Goal: Transaction & Acquisition: Purchase product/service

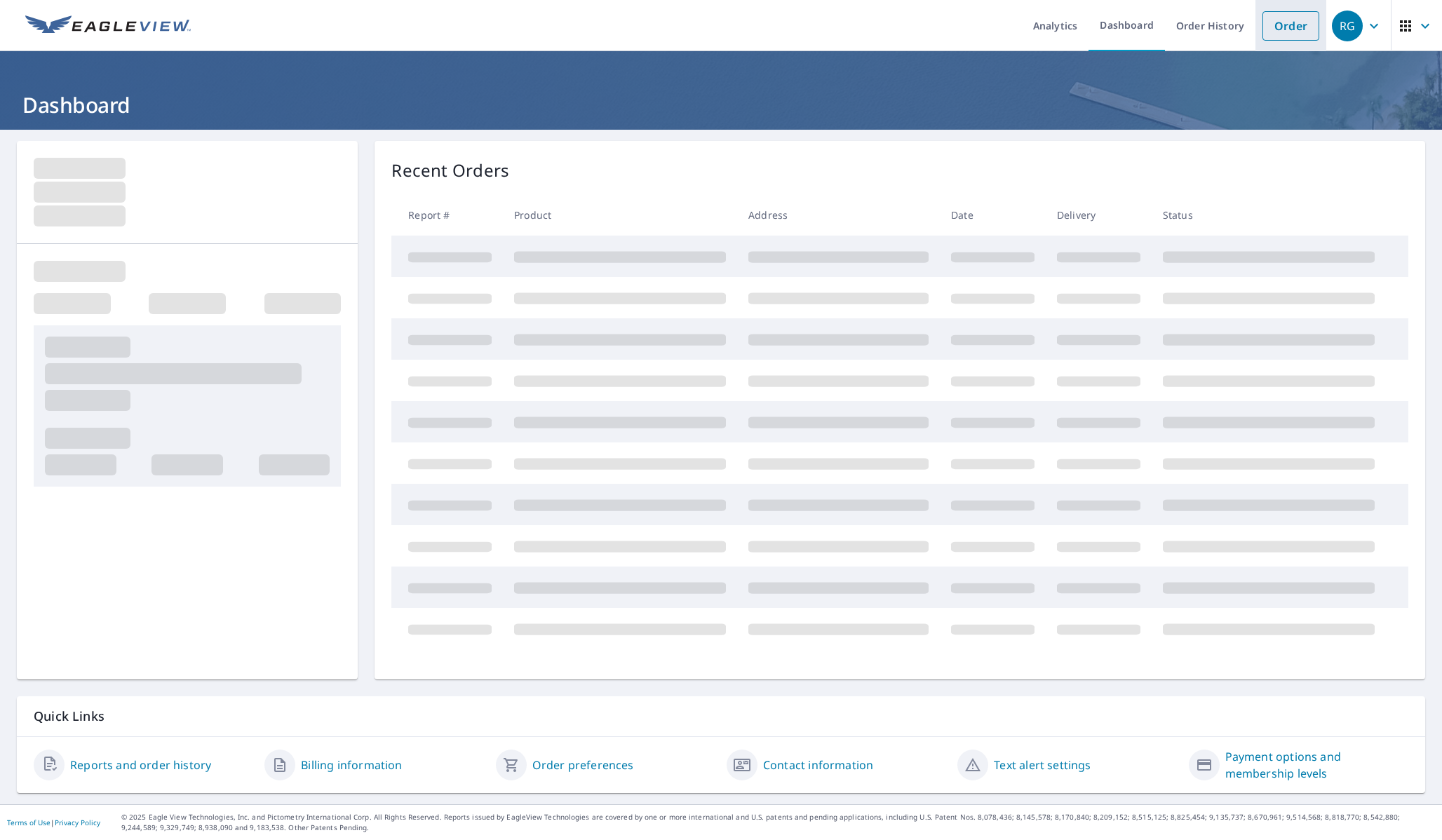
click at [1273, 27] on link "Order" at bounding box center [1290, 26] width 57 height 29
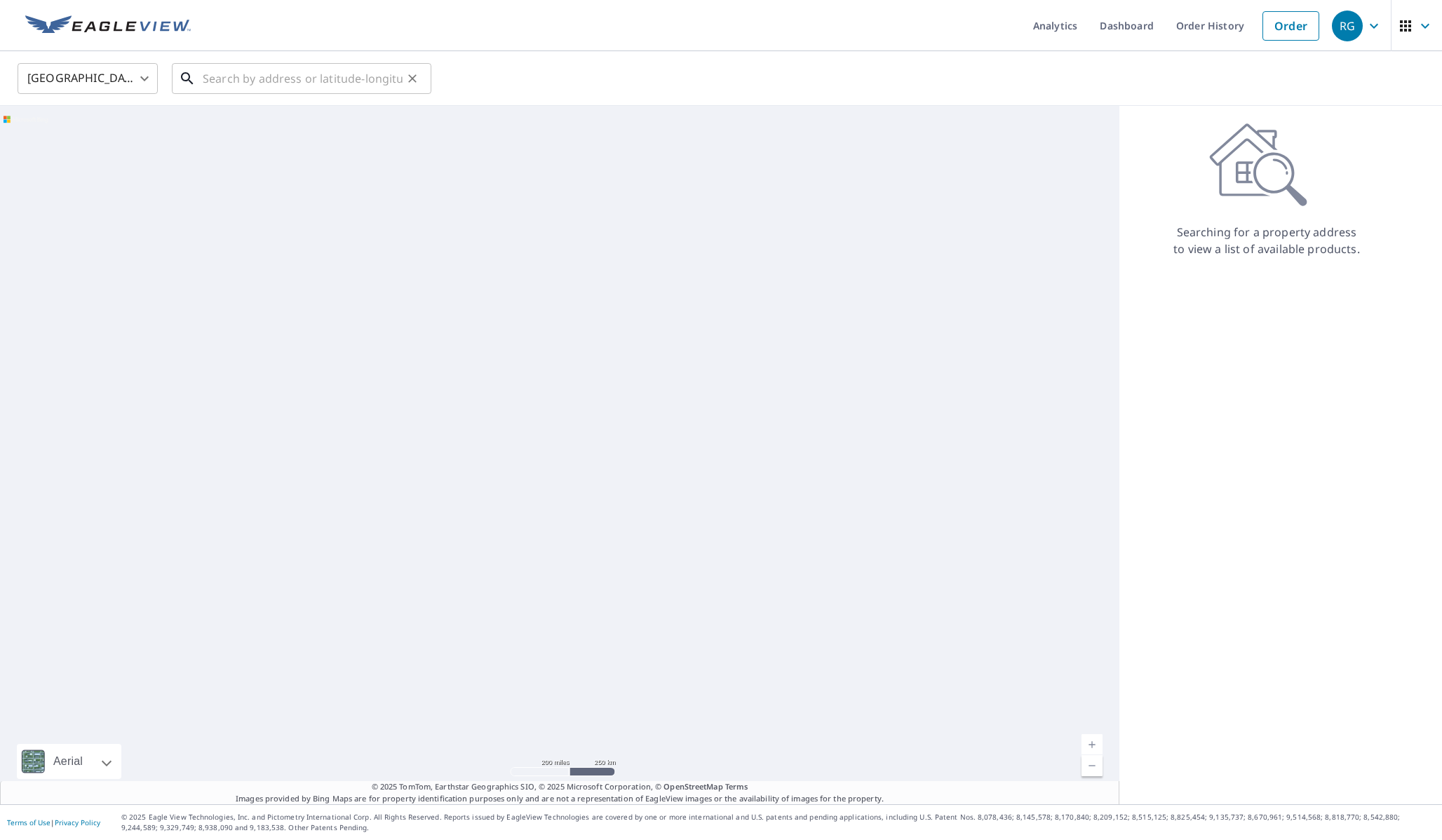
click at [226, 78] on input "text" at bounding box center [302, 78] width 200 height 39
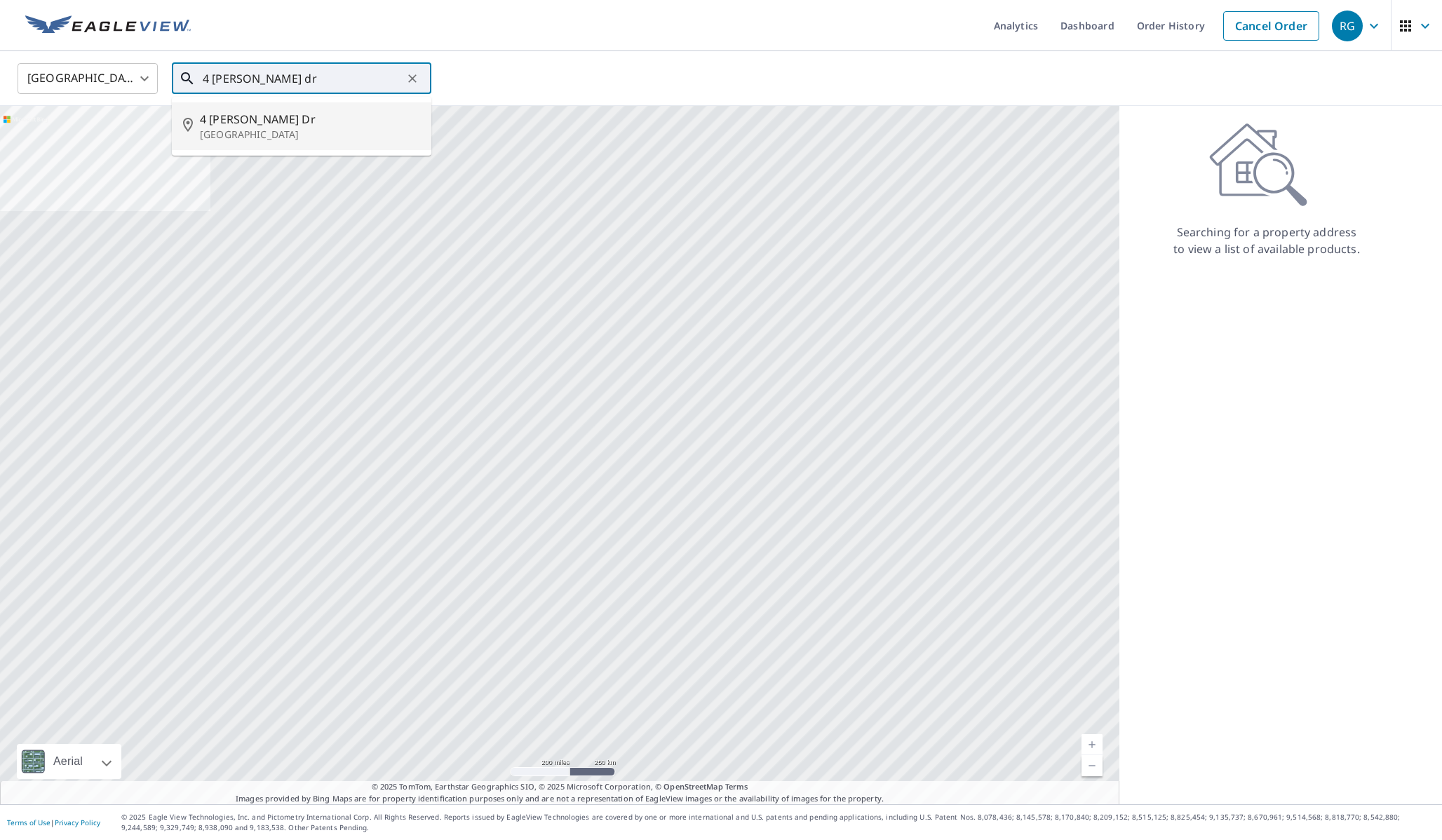
click at [212, 125] on span "4 [PERSON_NAME] Dr" at bounding box center [310, 119] width 220 height 16
type input "[STREET_ADDRESS][PERSON_NAME][PERSON_NAME]"
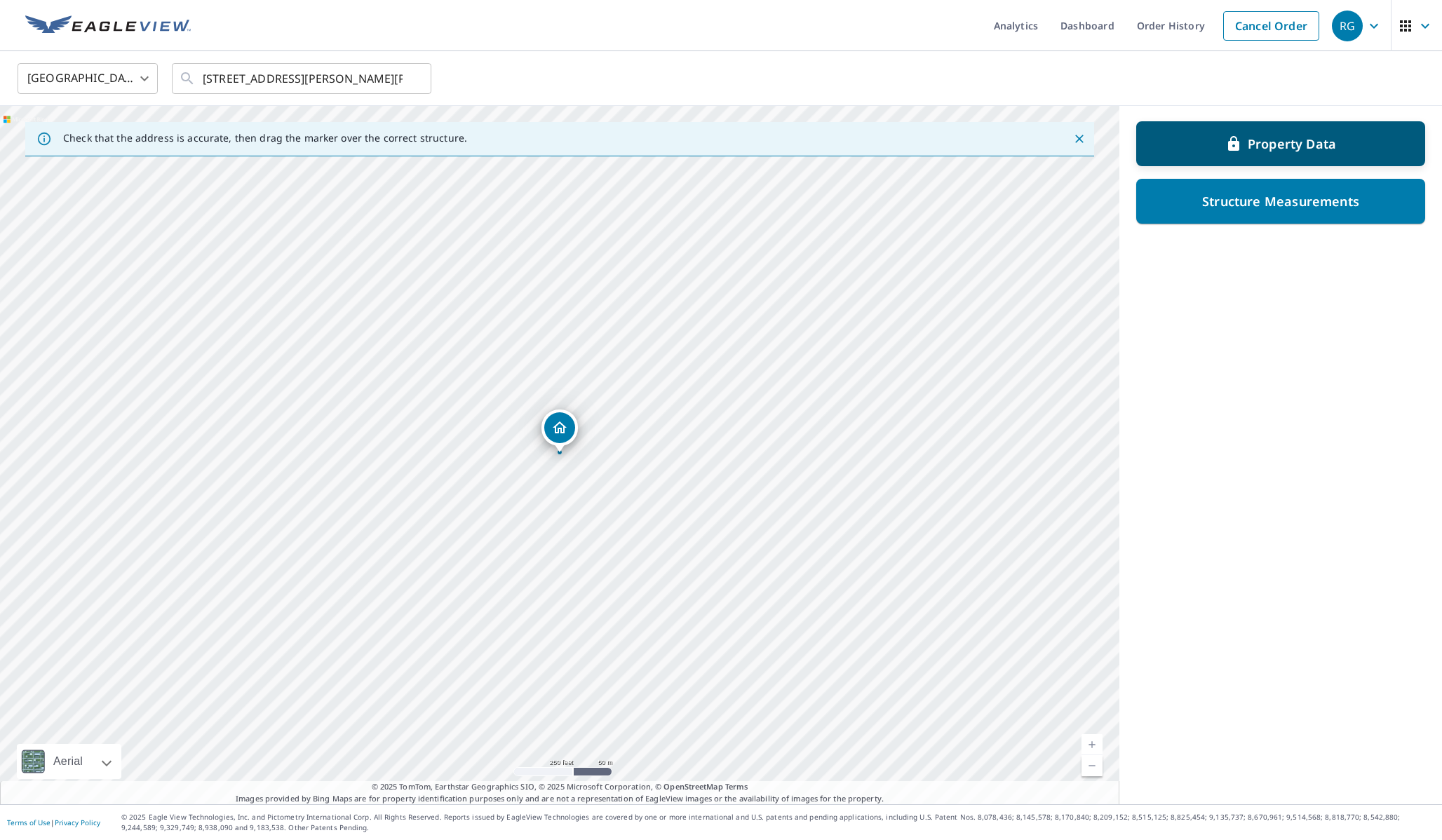
click at [1264, 143] on p "Property Data" at bounding box center [1291, 143] width 88 height 16
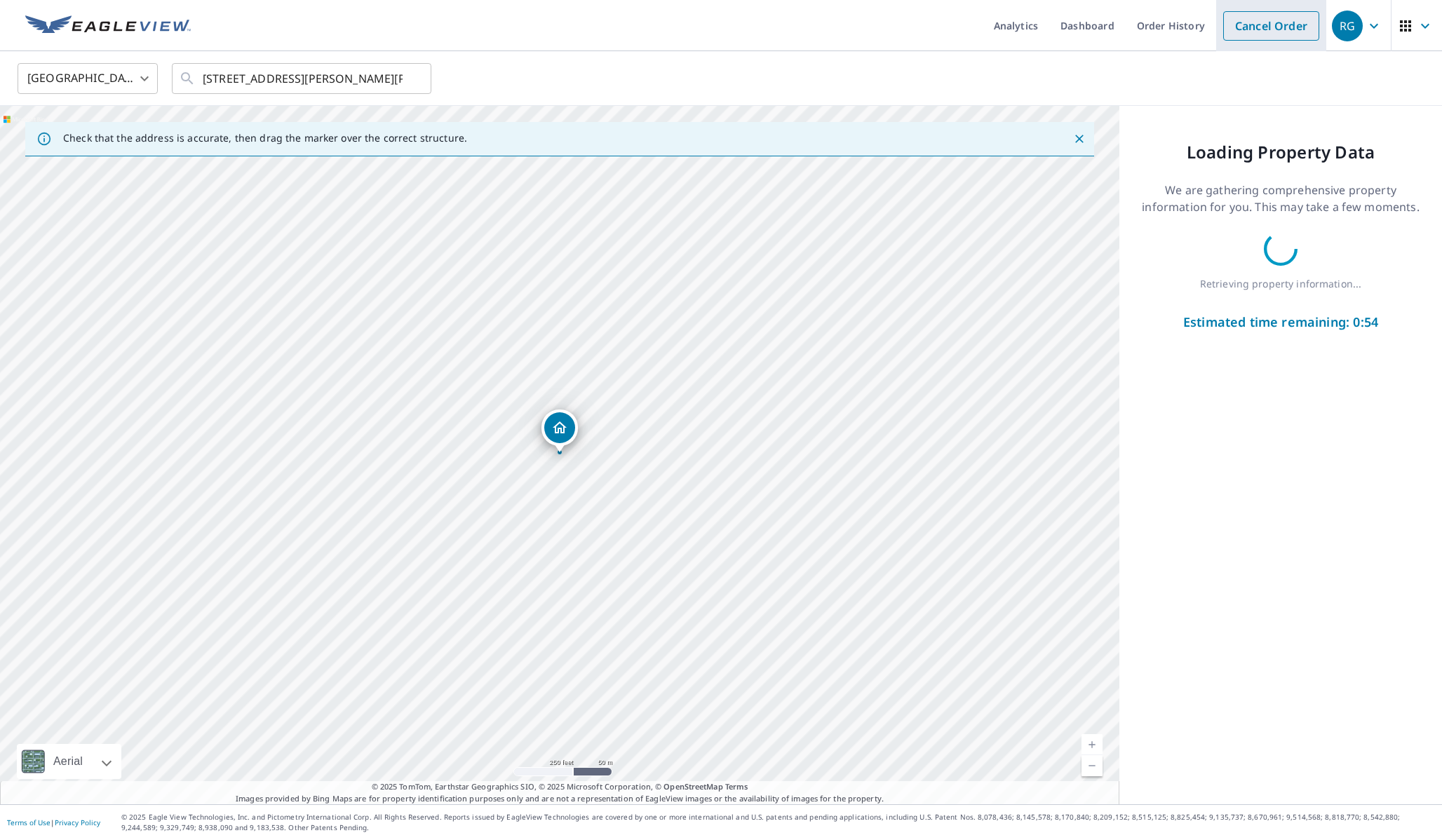
click at [1261, 28] on link "Cancel Order" at bounding box center [1271, 26] width 96 height 29
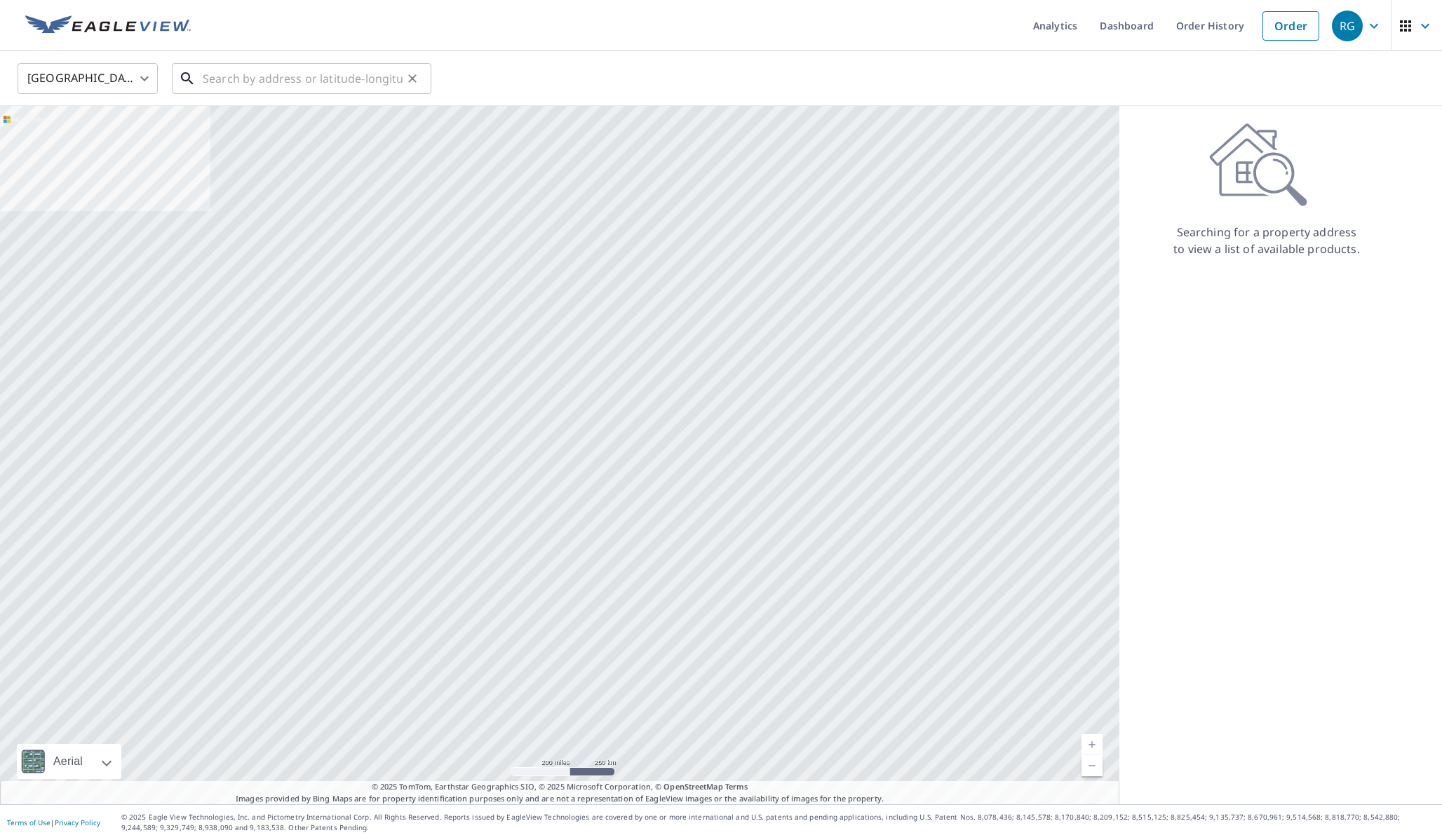
click at [333, 75] on input "text" at bounding box center [302, 78] width 200 height 39
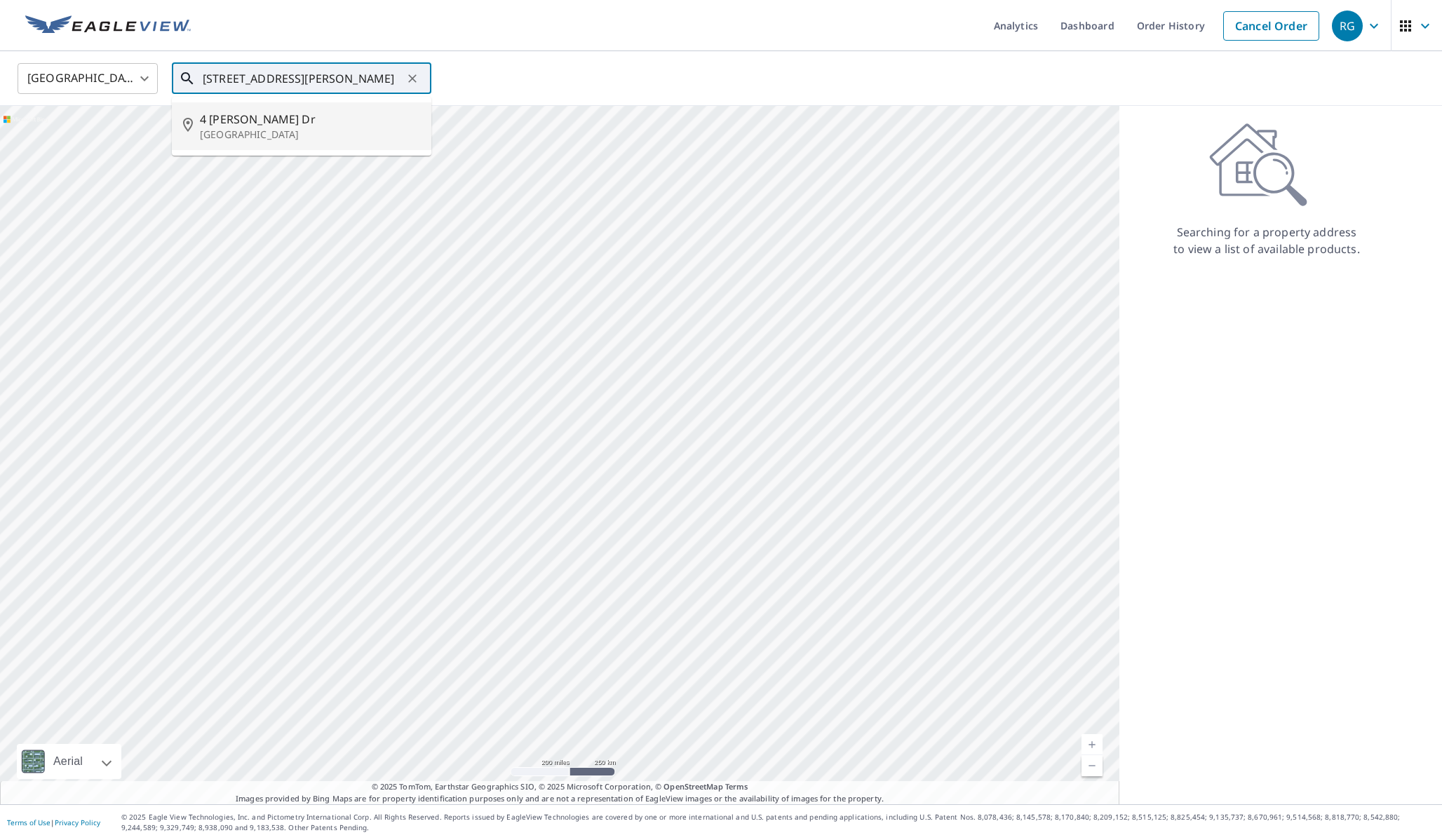
click at [287, 115] on span "4 [PERSON_NAME] Dr" at bounding box center [310, 119] width 220 height 16
type input "[STREET_ADDRESS][PERSON_NAME][PERSON_NAME]"
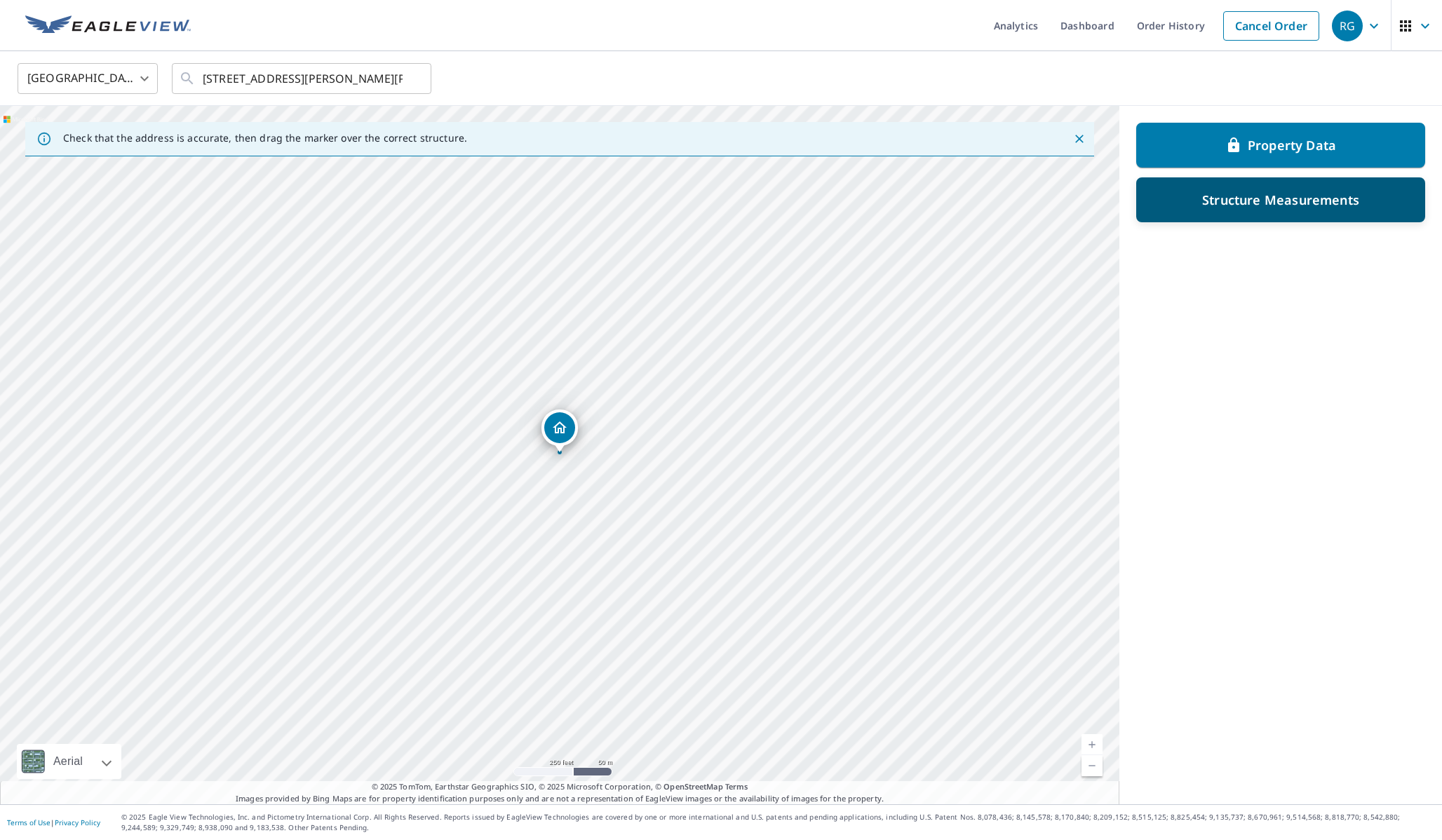
click at [1233, 208] on p "Structure Measurements" at bounding box center [1280, 199] width 157 height 16
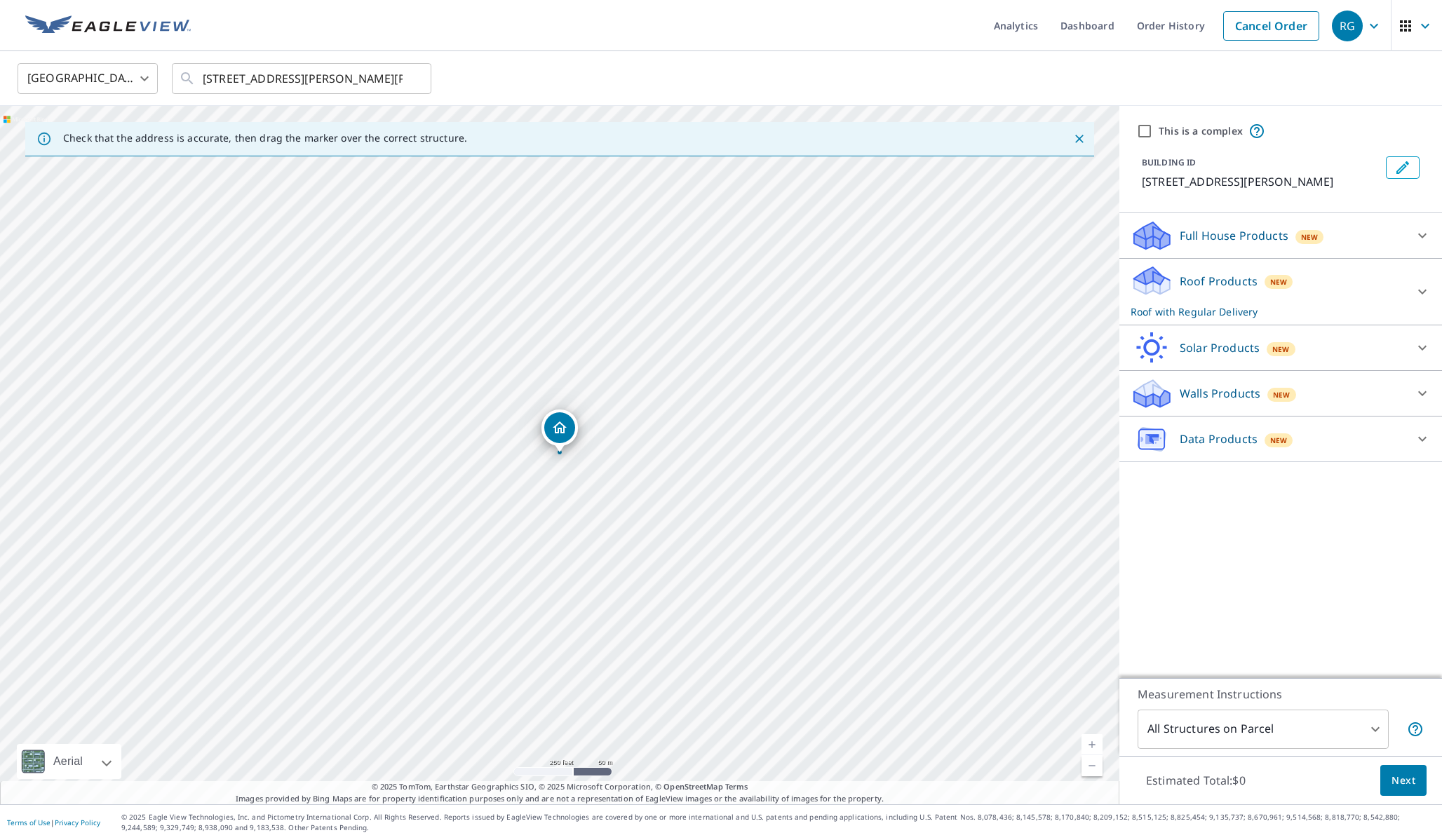
click at [1211, 445] on p "Data Products" at bounding box center [1218, 439] width 78 height 16
click at [1177, 475] on p "Property Data" at bounding box center [1190, 475] width 77 height 17
click at [1152, 475] on input "Property Data $0" at bounding box center [1140, 475] width 21 height 16
checkbox input "true"
type input "5"
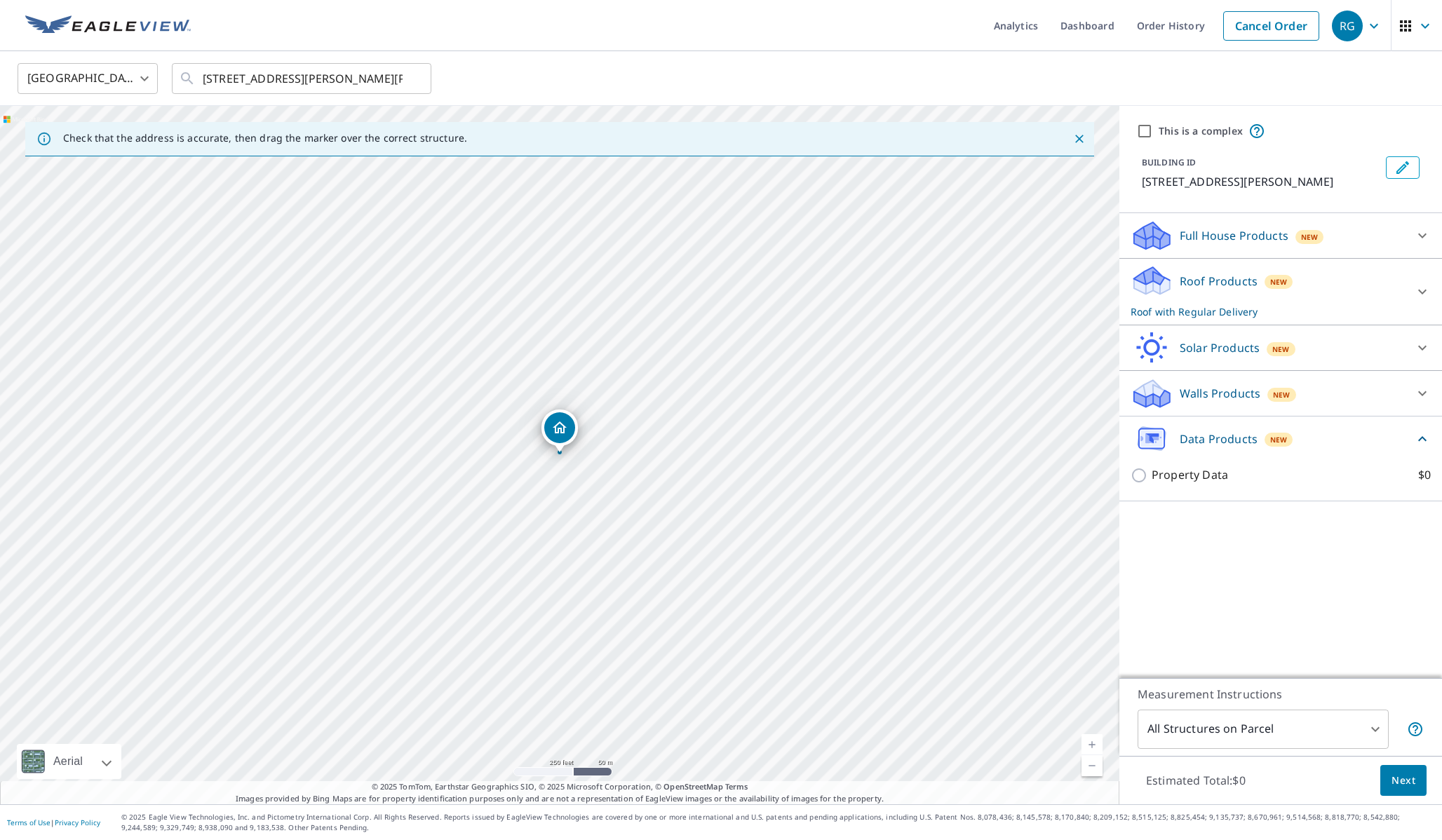
checkbox input "false"
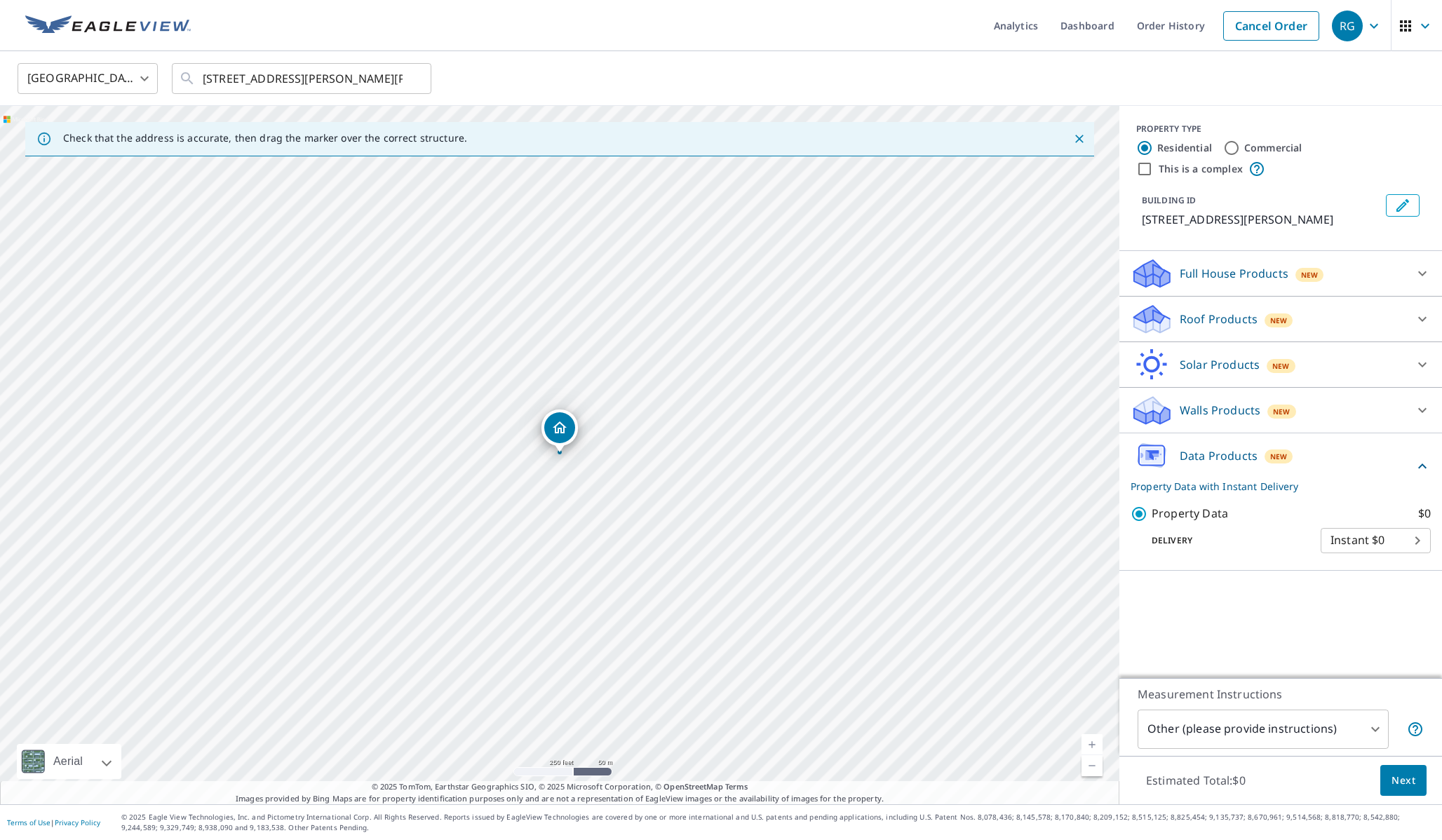
click at [1396, 779] on span "Next" at bounding box center [1403, 781] width 24 height 17
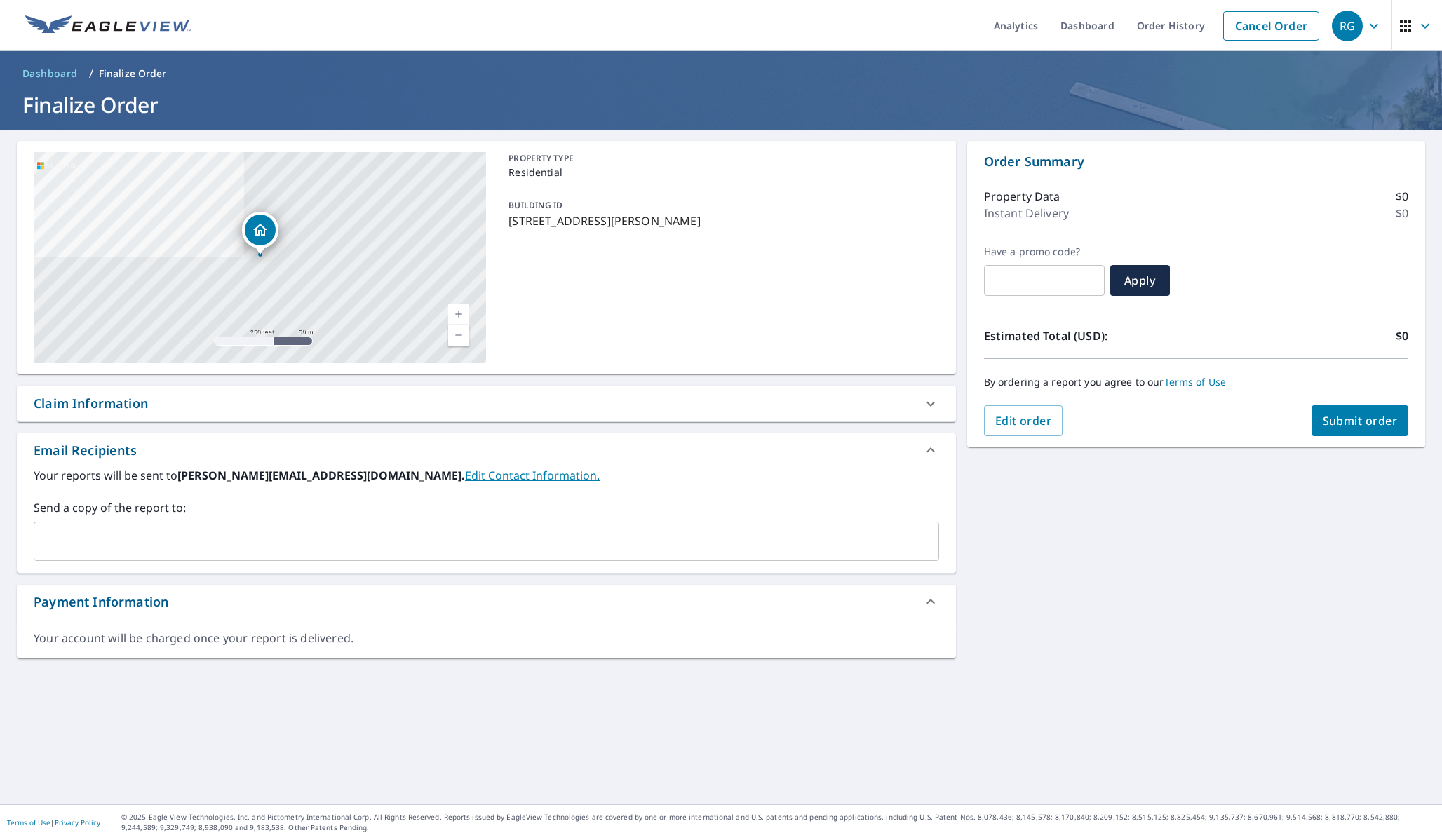
click at [1359, 422] on span "Submit order" at bounding box center [1360, 421] width 75 height 16
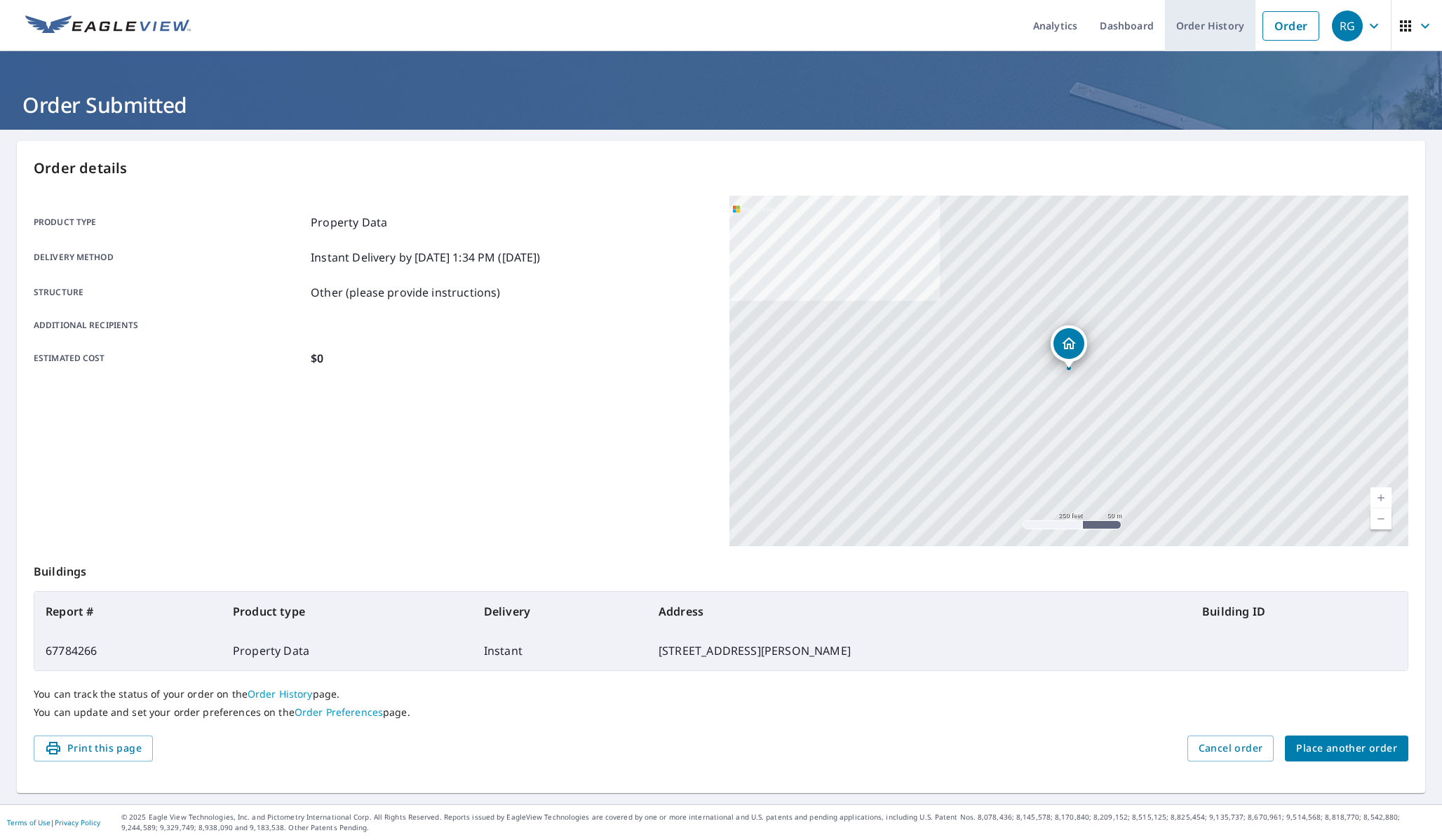
click at [1201, 23] on link "Order History" at bounding box center [1210, 25] width 90 height 51
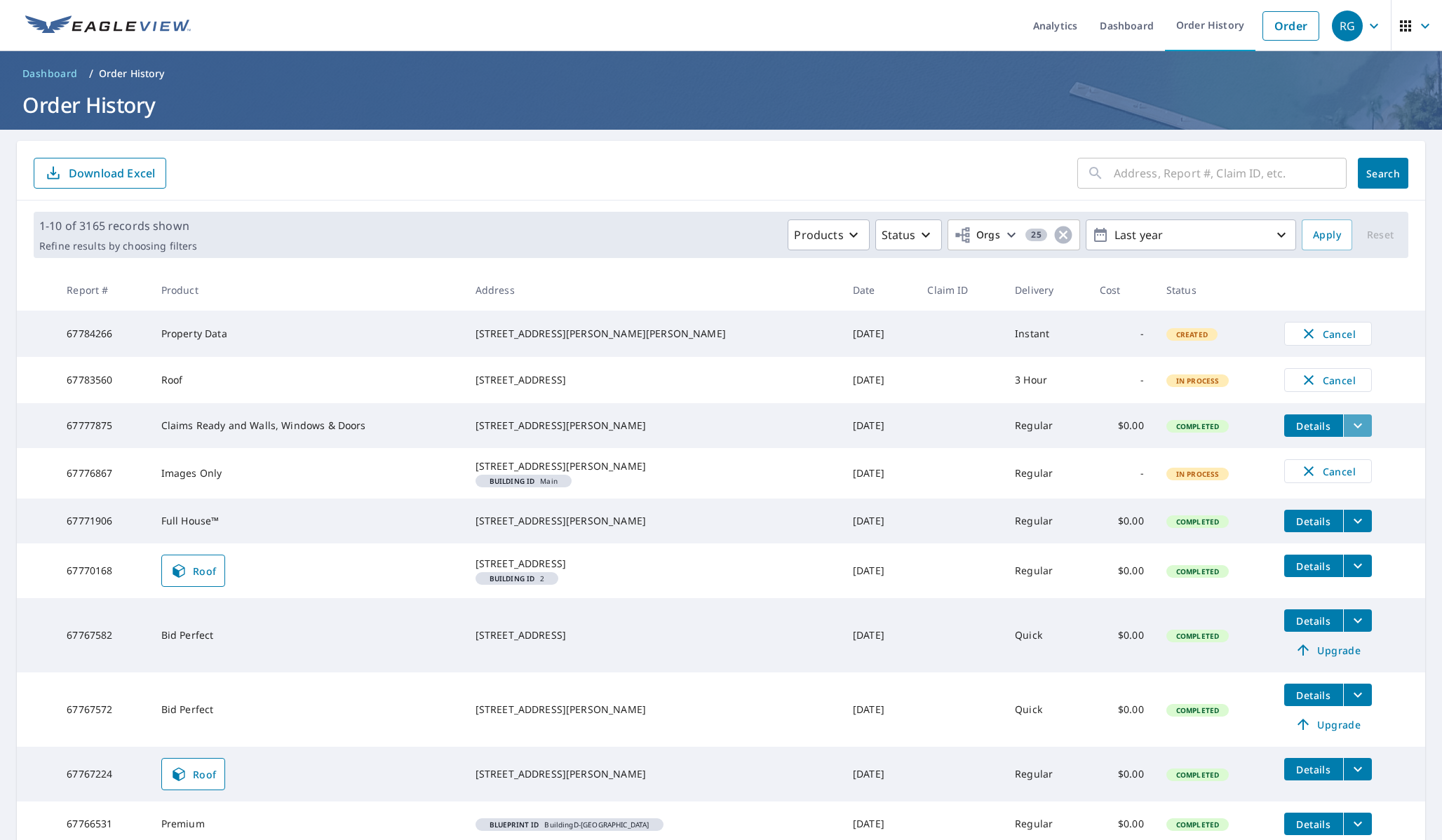
click at [1349, 434] on icon "filesDropdownBtn-67777875" at bounding box center [1357, 425] width 16 height 16
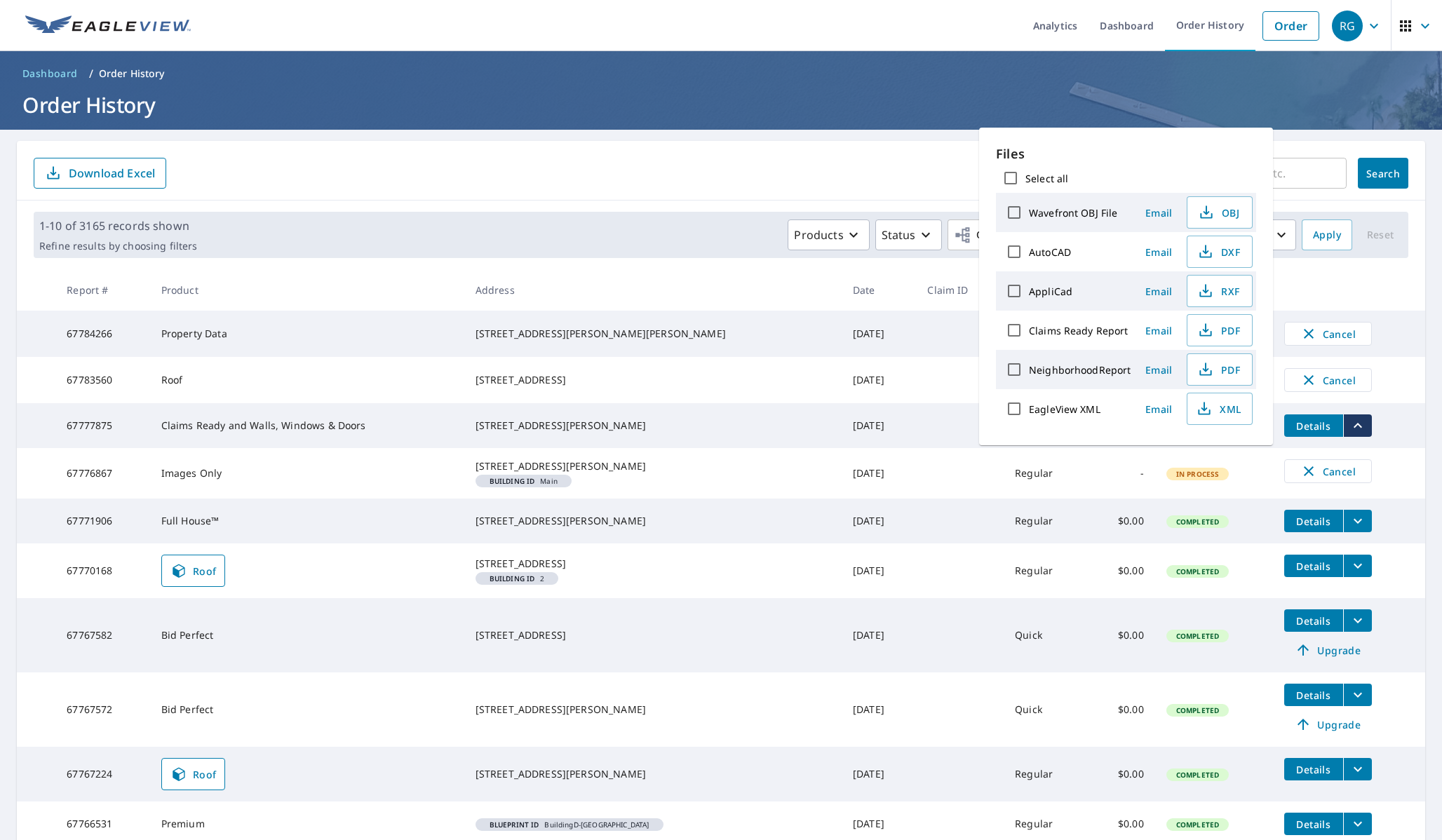
click at [759, 307] on th "Address" at bounding box center [653, 290] width 377 height 42
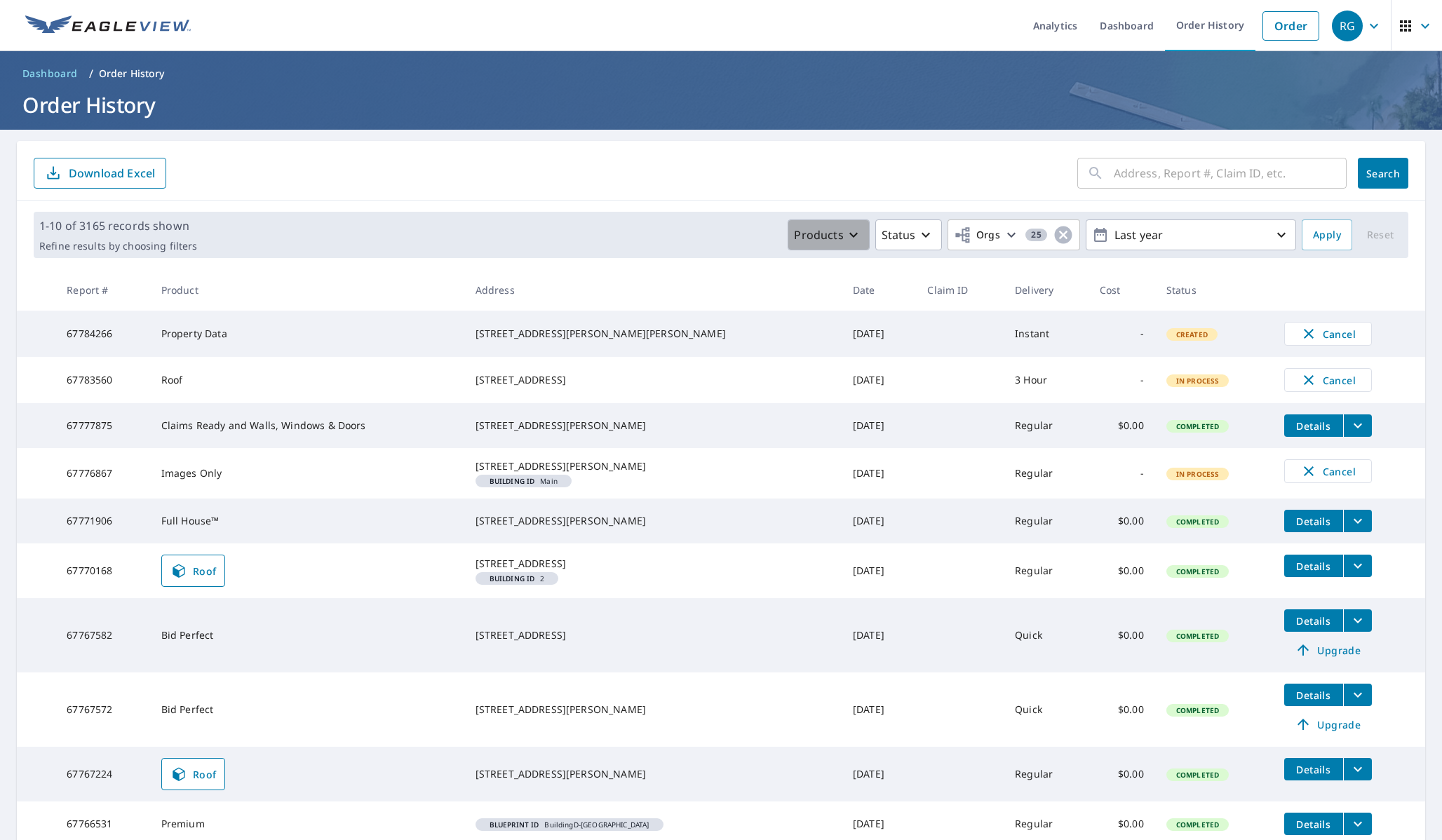
click at [839, 226] on p "Products" at bounding box center [818, 234] width 49 height 16
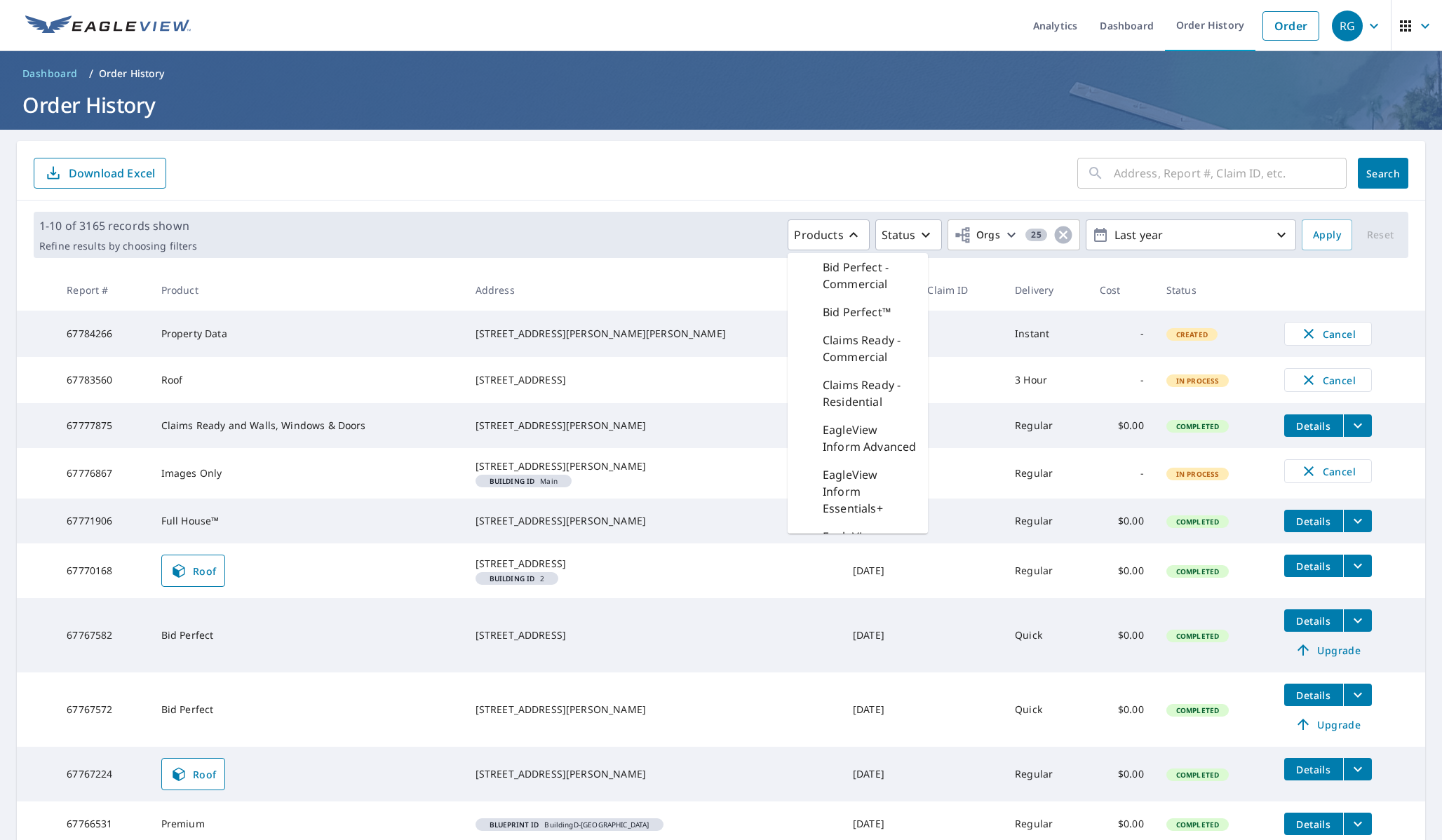
scroll to position [269, 0]
click at [849, 373] on p "Property Data" at bounding box center [861, 373] width 77 height 16
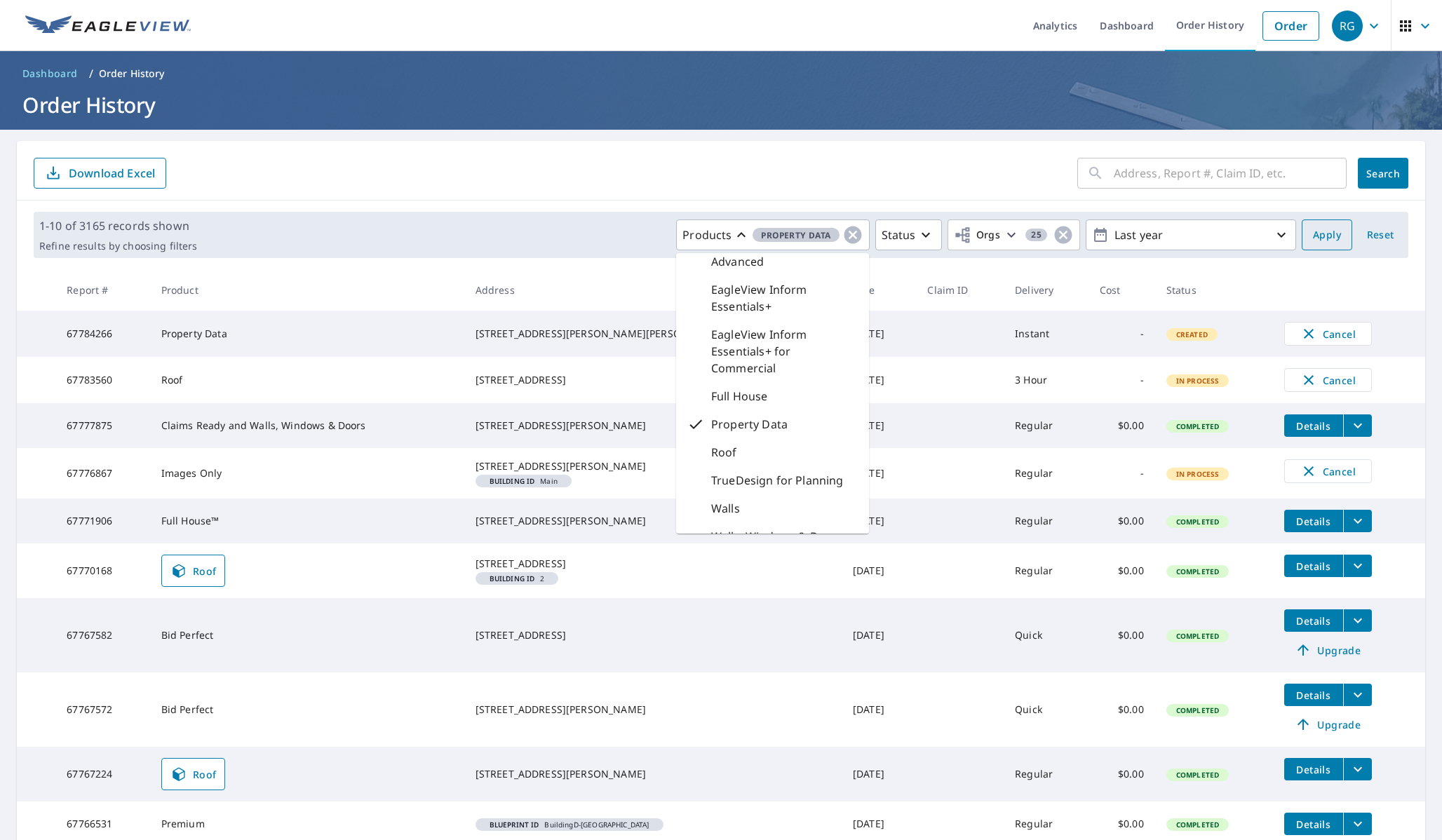
click at [1305, 234] on button "Apply" at bounding box center [1327, 234] width 50 height 31
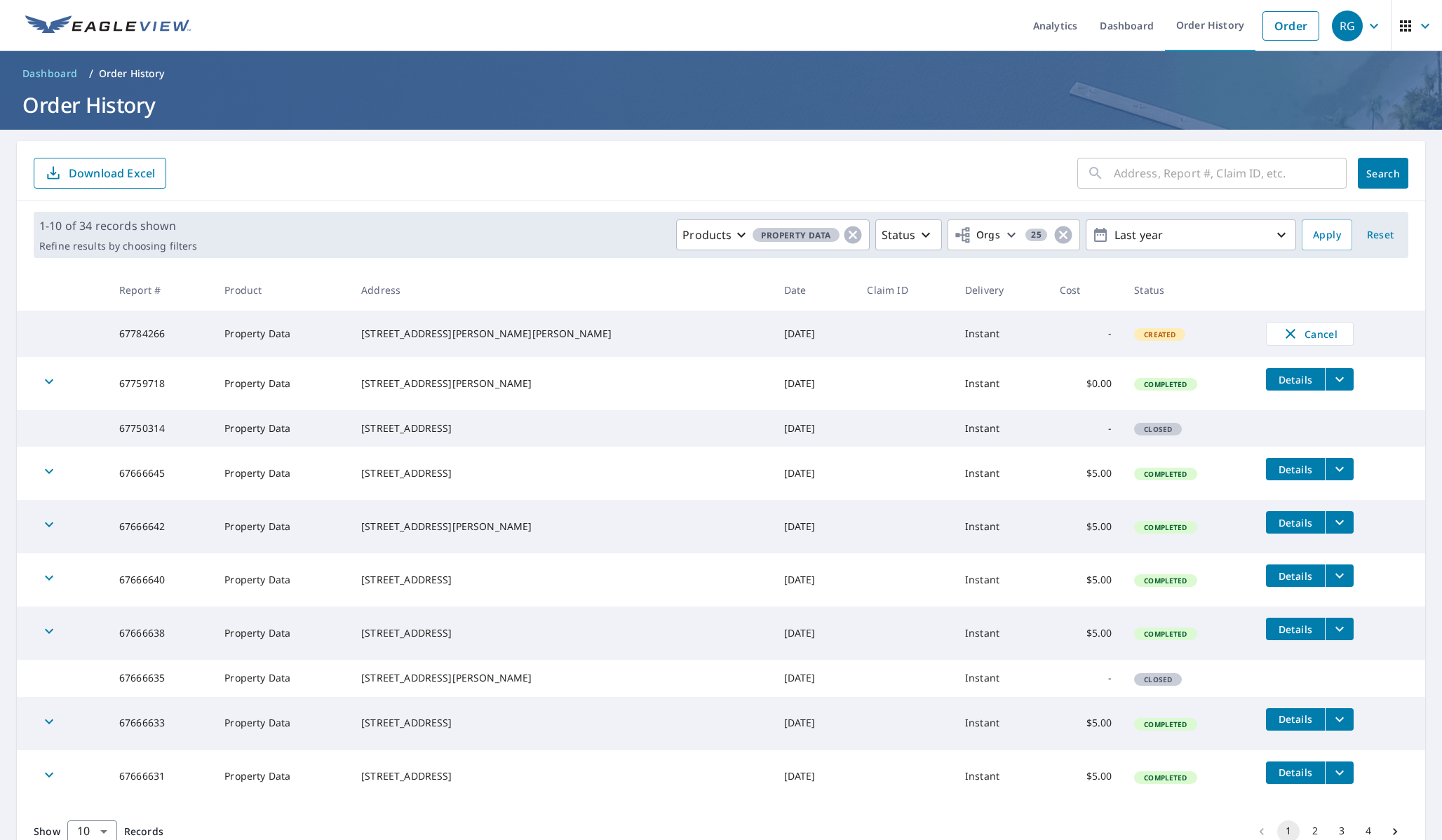
click at [48, 384] on icon "button" at bounding box center [49, 381] width 9 height 5
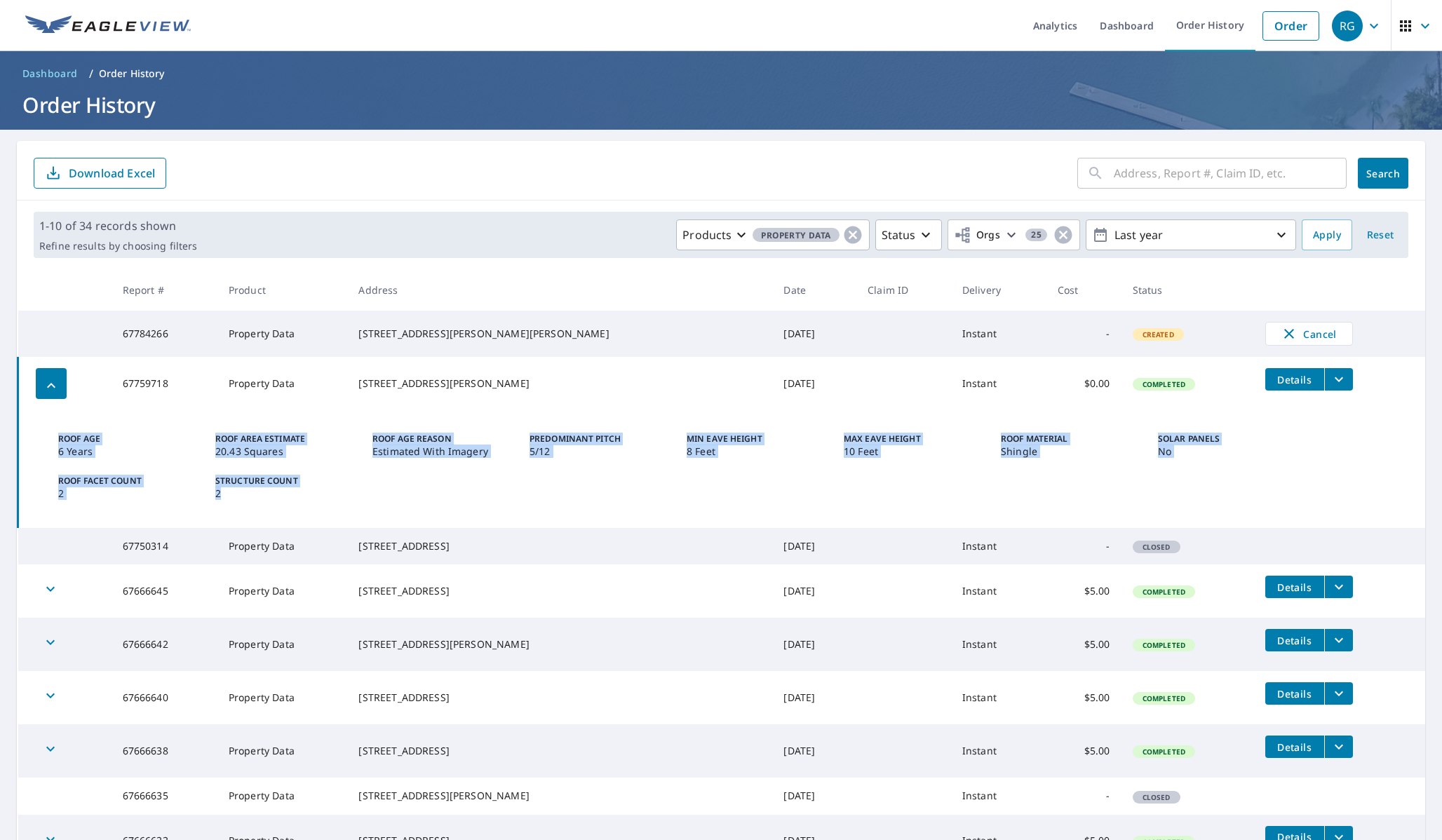
drag, startPoint x: 239, startPoint y: 498, endPoint x: 52, endPoint y: 448, distance: 193.6
click at [52, 448] on div "Roof Age 6 Years Roof Area Estimate 20.43 Squares Roof Age Reason Estimated Wit…" at bounding box center [725, 469] width 1367 height 84
click at [1265, 390] on button "Details" at bounding box center [1294, 379] width 59 height 22
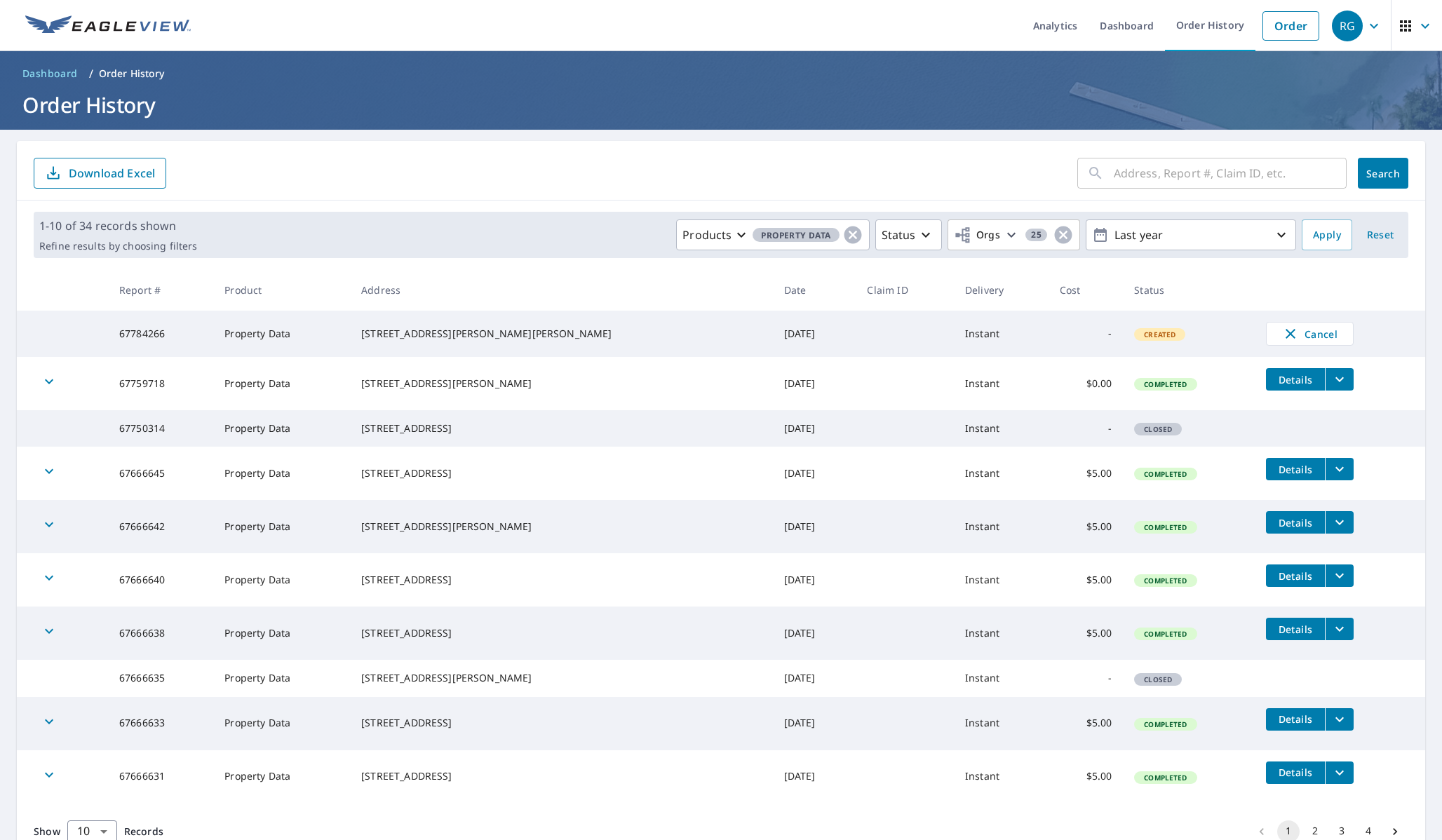
click at [47, 479] on icon "button" at bounding box center [49, 471] width 16 height 16
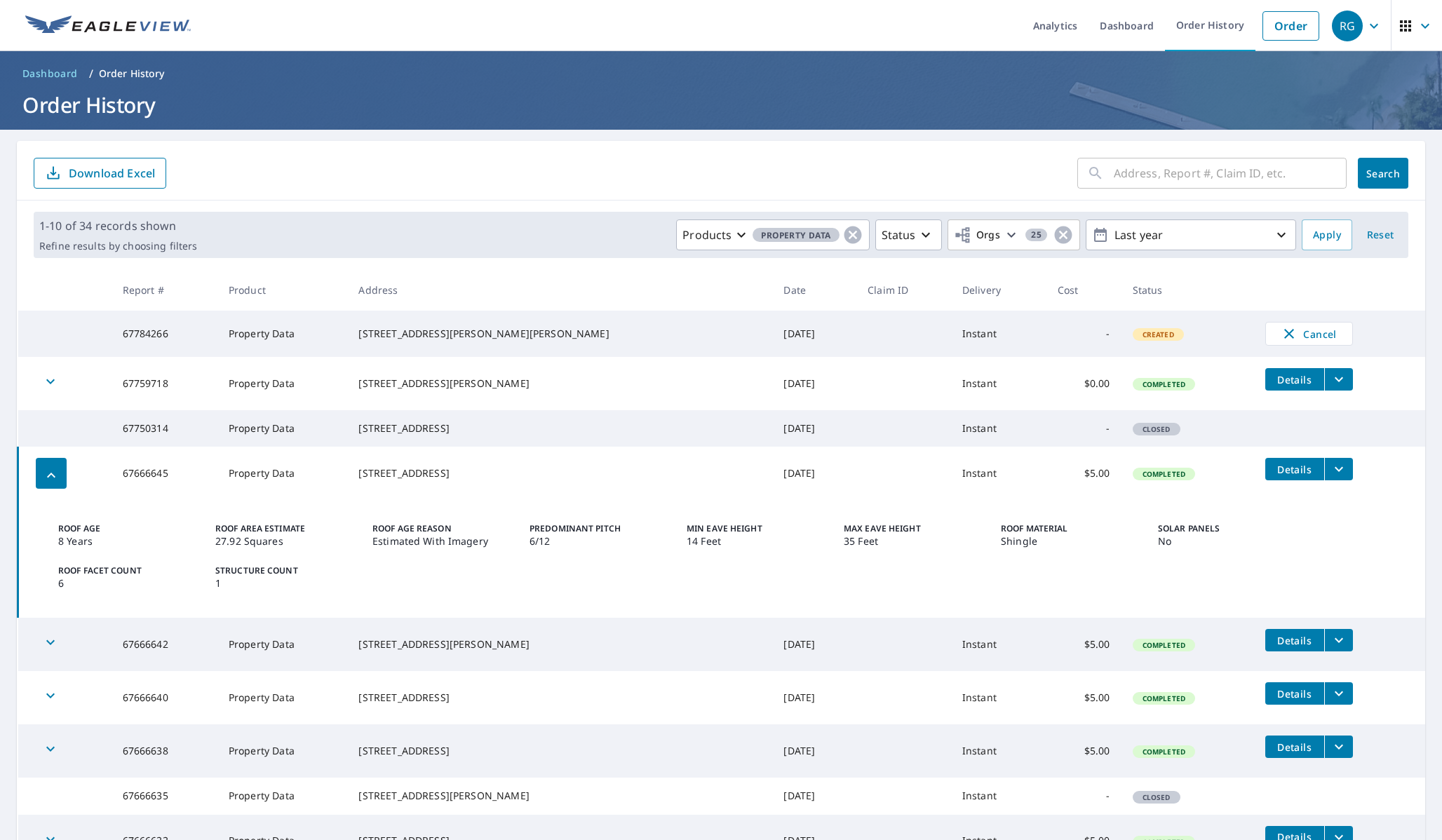
click at [48, 477] on icon "button" at bounding box center [52, 474] width 9 height 5
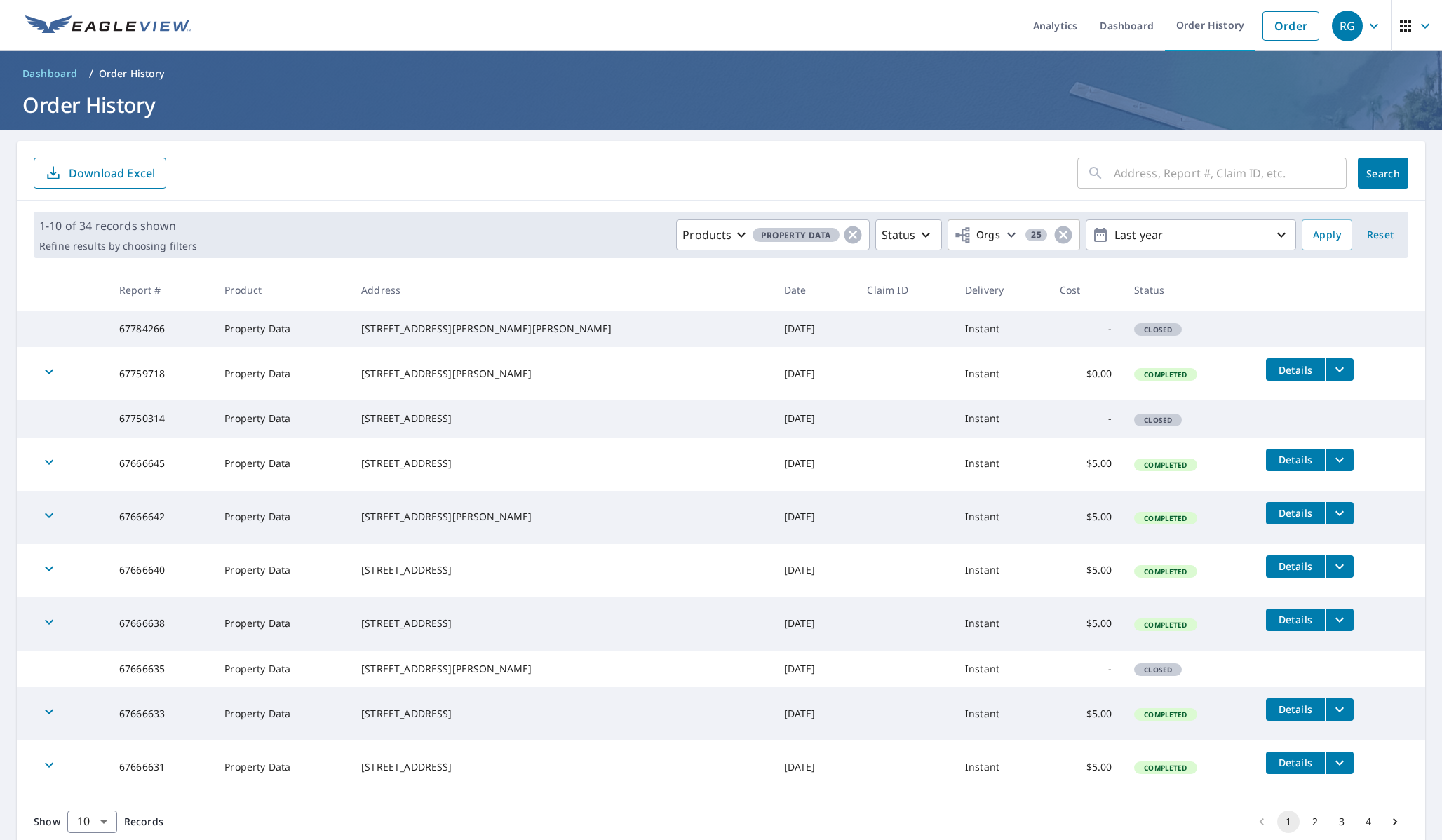
click at [1135, 335] on span "Closed" at bounding box center [1157, 330] width 45 height 10
drag, startPoint x: 176, startPoint y: 335, endPoint x: 127, endPoint y: 337, distance: 49.0
click at [127, 337] on td "67784266" at bounding box center [161, 328] width 105 height 37
copy td "67784266"
click at [1274, 34] on link "Order" at bounding box center [1290, 26] width 57 height 29
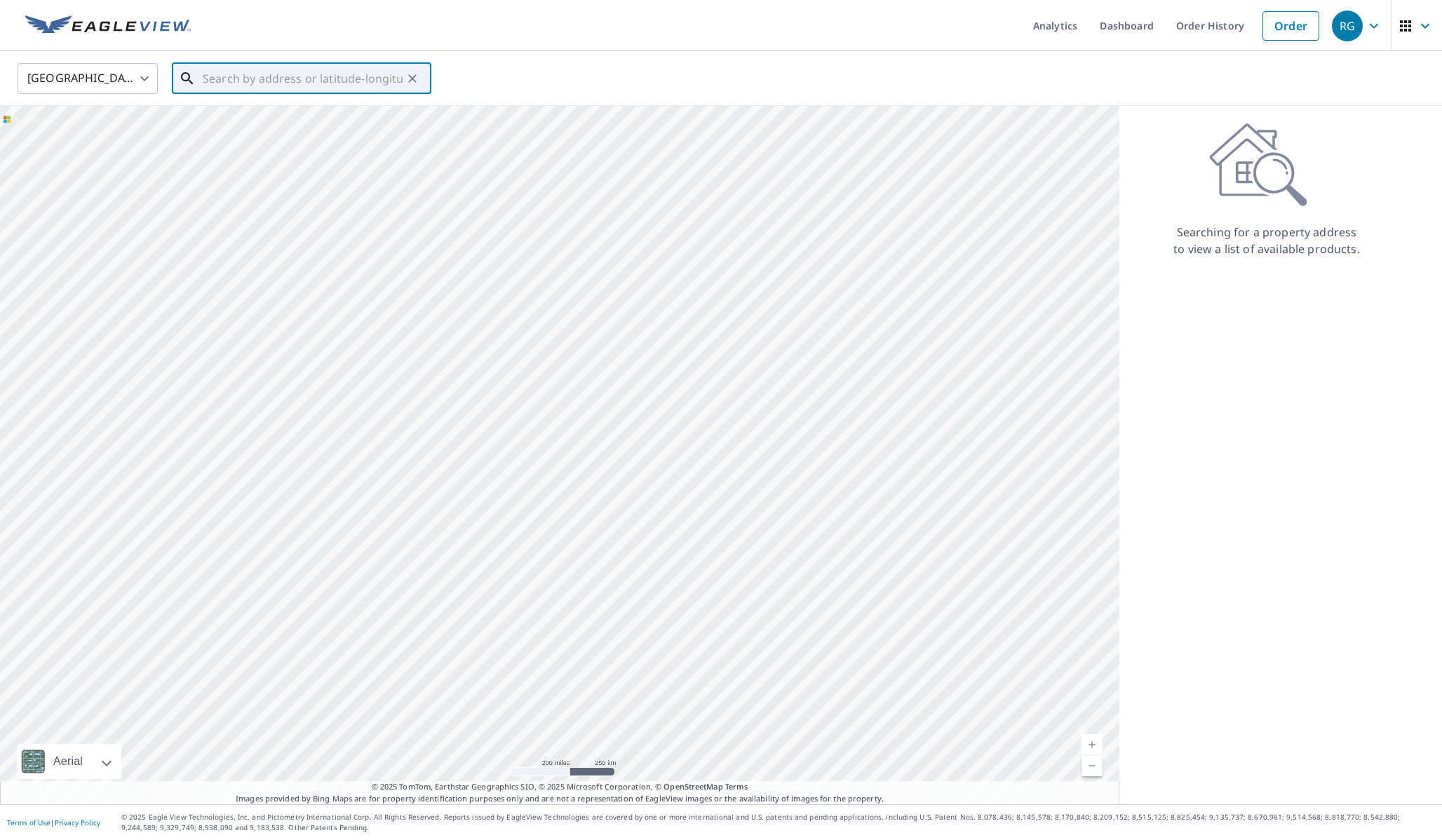
click at [345, 81] on input "text" at bounding box center [302, 78] width 200 height 39
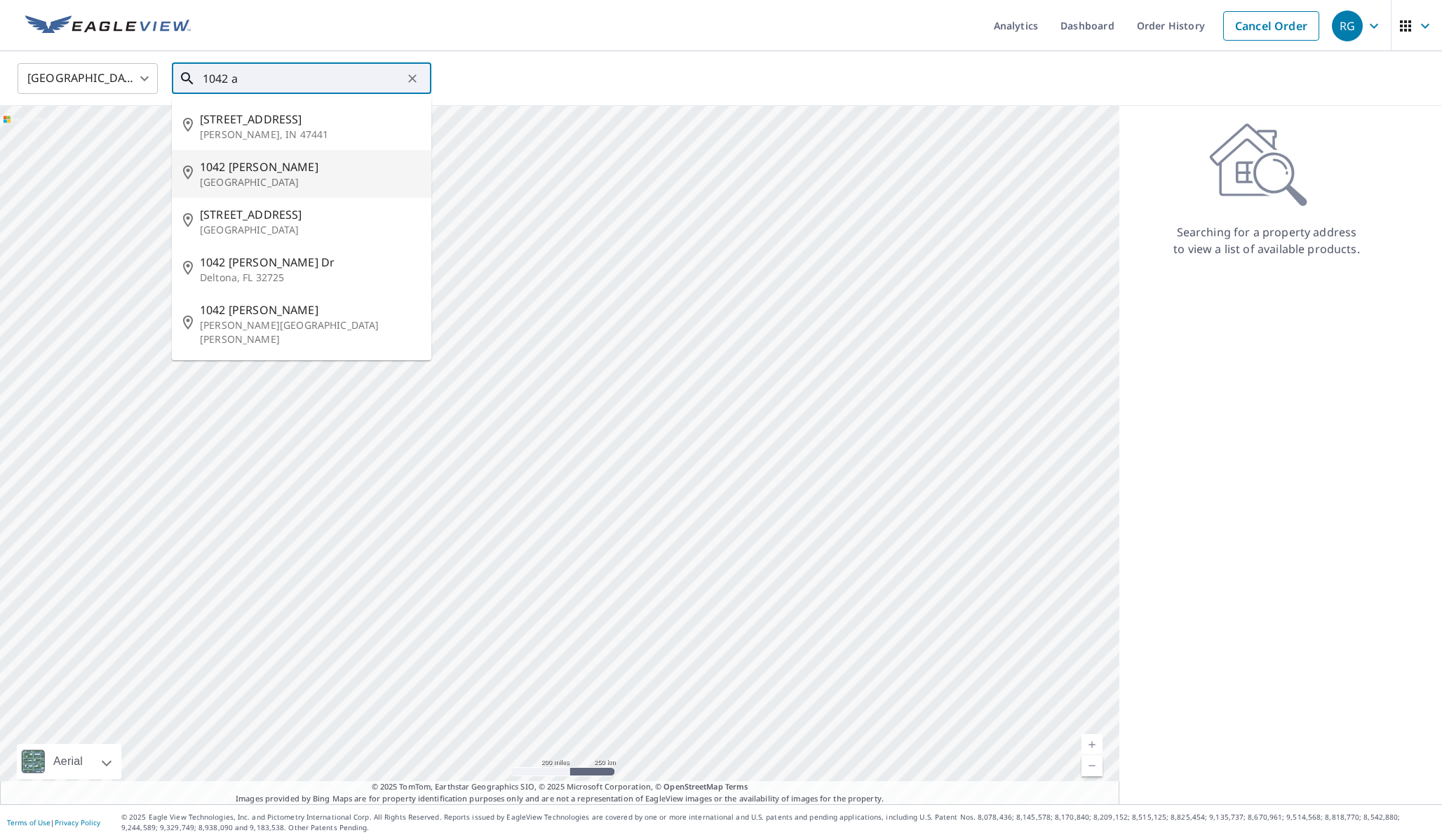
click at [303, 173] on span "1042 Abbie Ln" at bounding box center [310, 166] width 220 height 16
type input "1042 Abbie Ln Eugene, OR 97401"
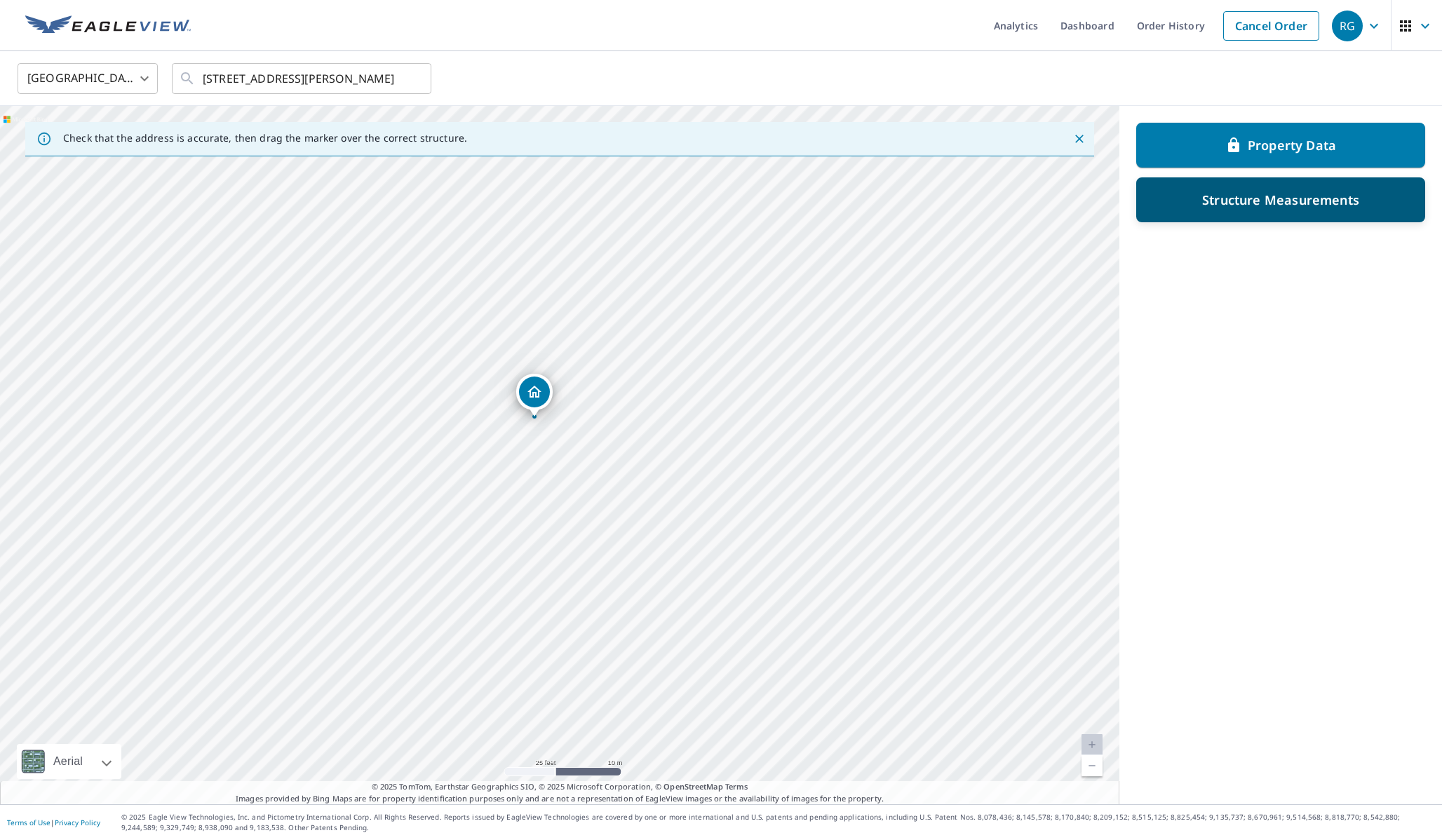
click at [1210, 198] on p "Structure Measurements" at bounding box center [1280, 199] width 157 height 16
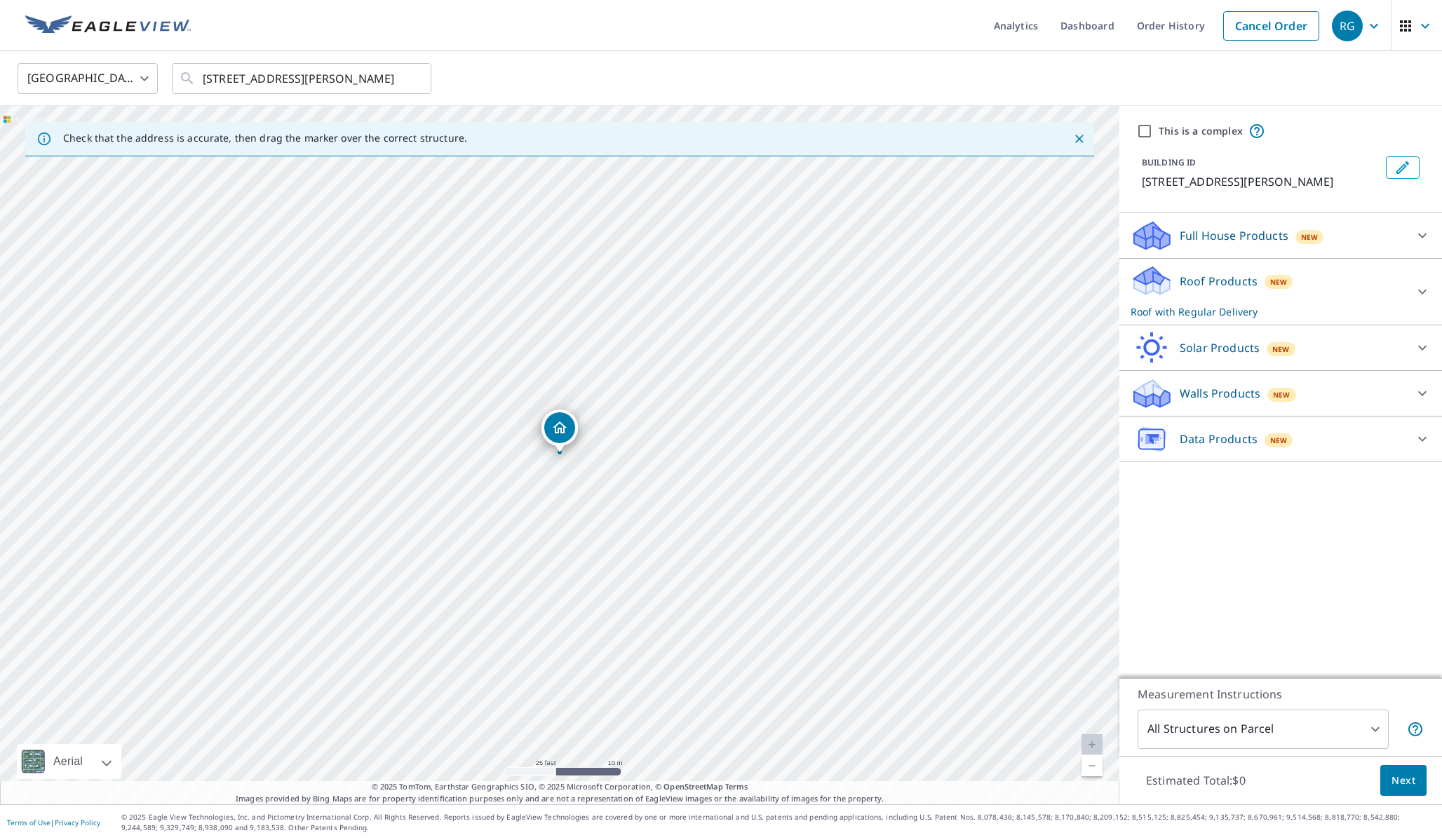
click at [1189, 440] on p "Data Products" at bounding box center [1218, 439] width 78 height 16
click at [1188, 477] on p "Property Data" at bounding box center [1190, 475] width 77 height 17
click at [1152, 477] on input "Property Data $0" at bounding box center [1140, 475] width 21 height 16
checkbox input "true"
checkbox input "false"
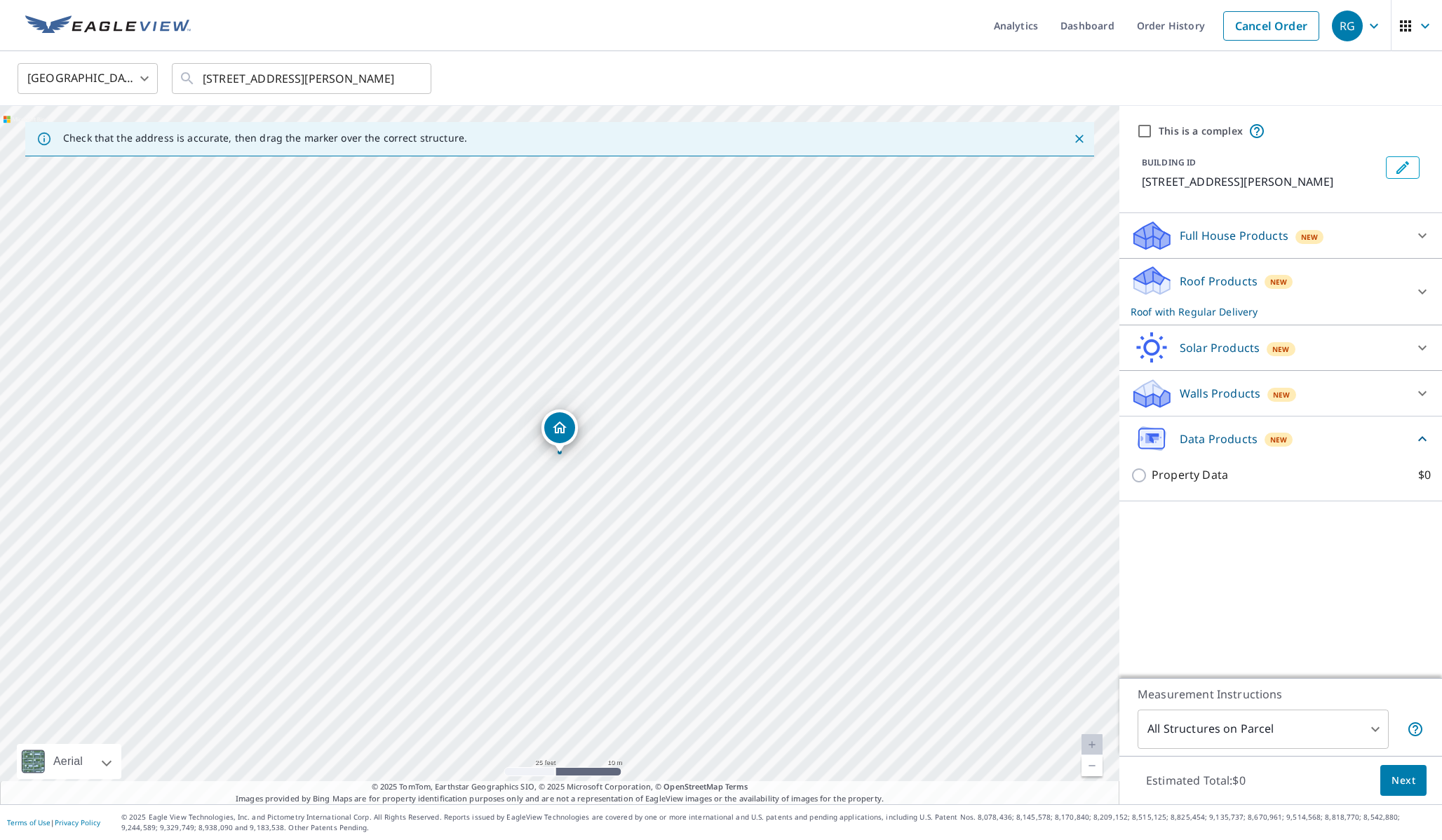
type input "5"
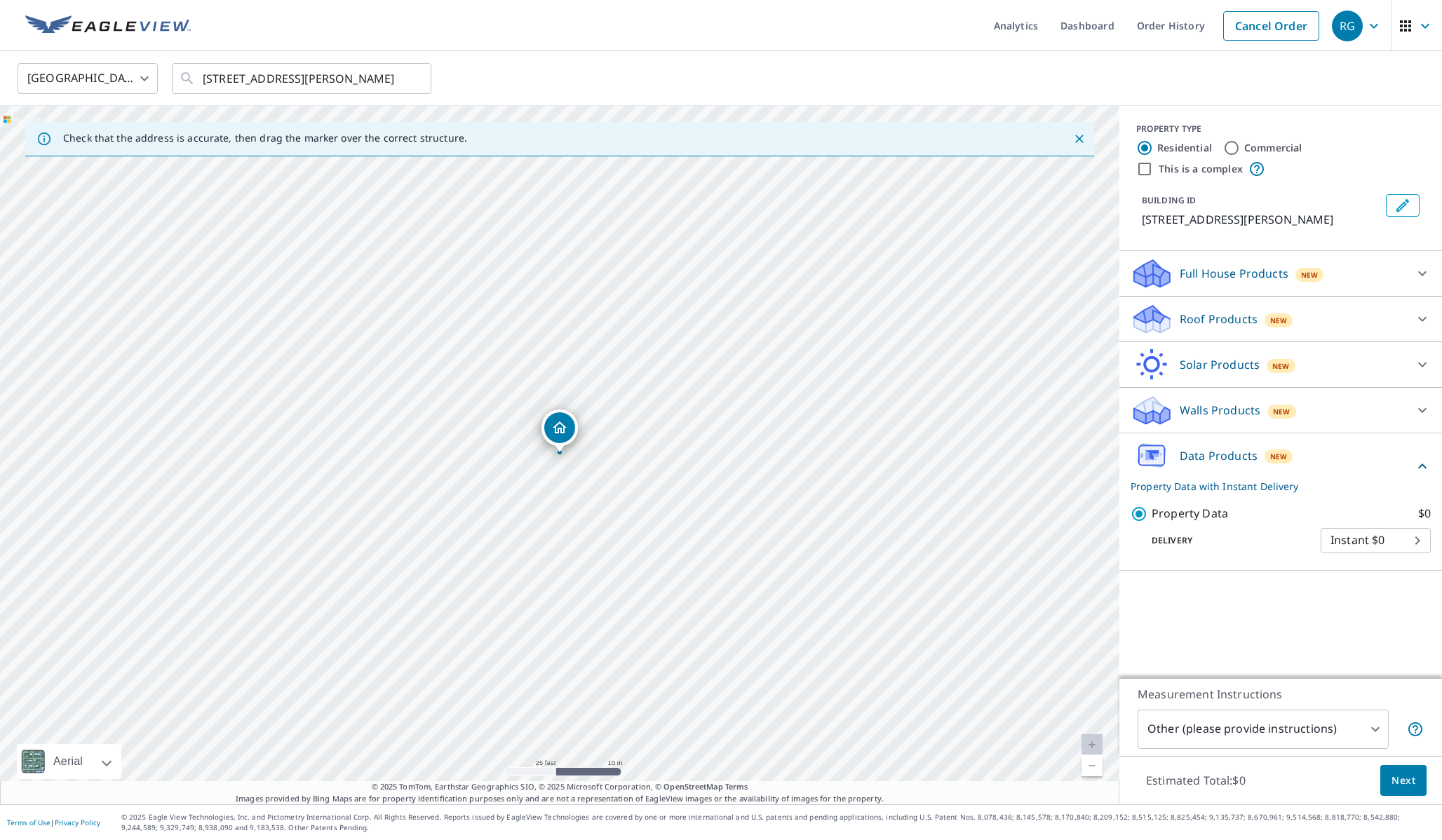
click at [1394, 775] on span "Next" at bounding box center [1403, 781] width 24 height 17
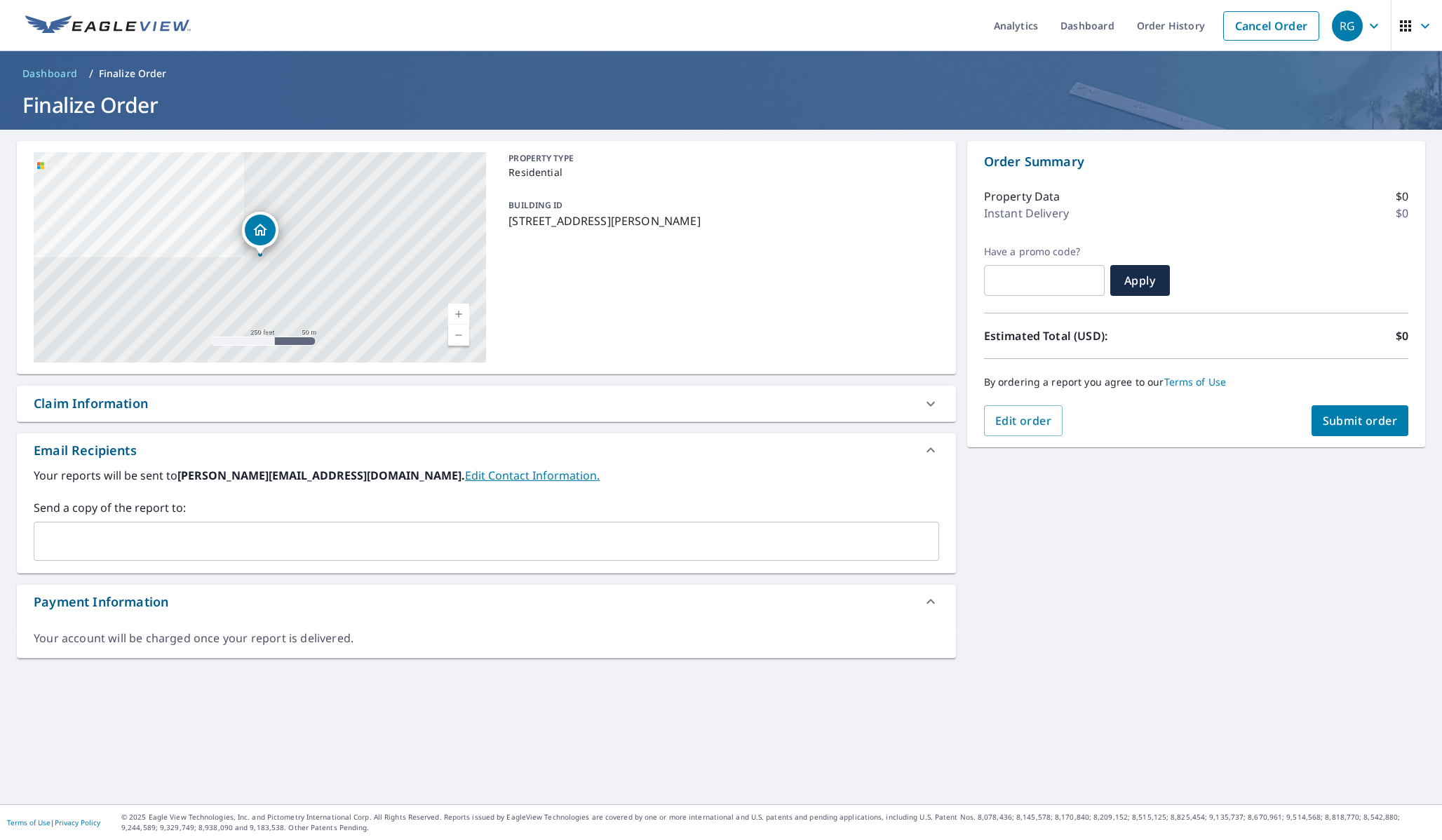
click at [1380, 426] on span "Submit order" at bounding box center [1360, 421] width 75 height 16
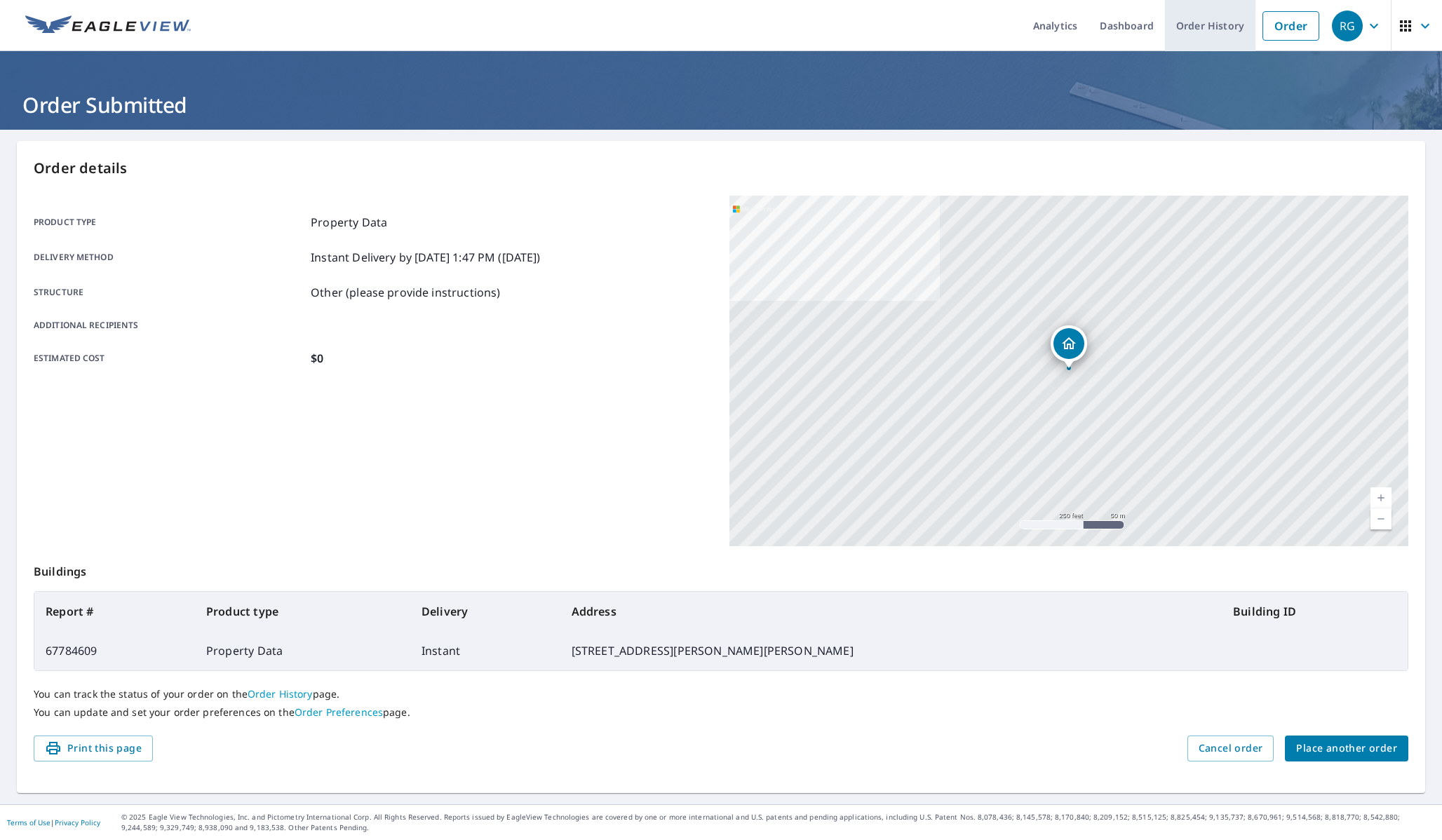
click at [1229, 32] on link "Order History" at bounding box center [1210, 25] width 90 height 51
